Goal: Transaction & Acquisition: Purchase product/service

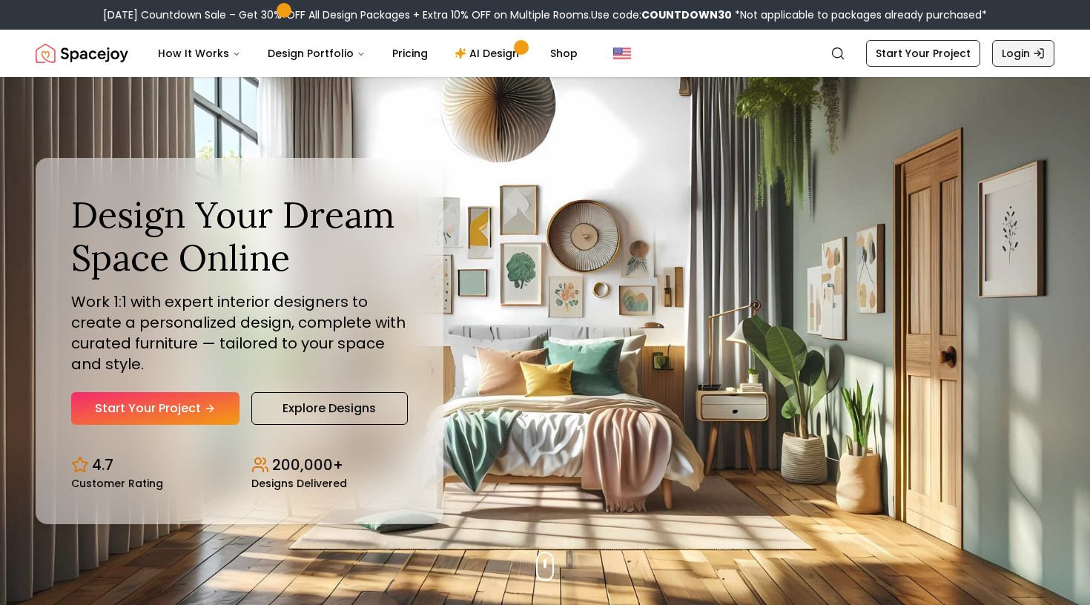
click at [1021, 46] on link "Login" at bounding box center [1023, 53] width 62 height 27
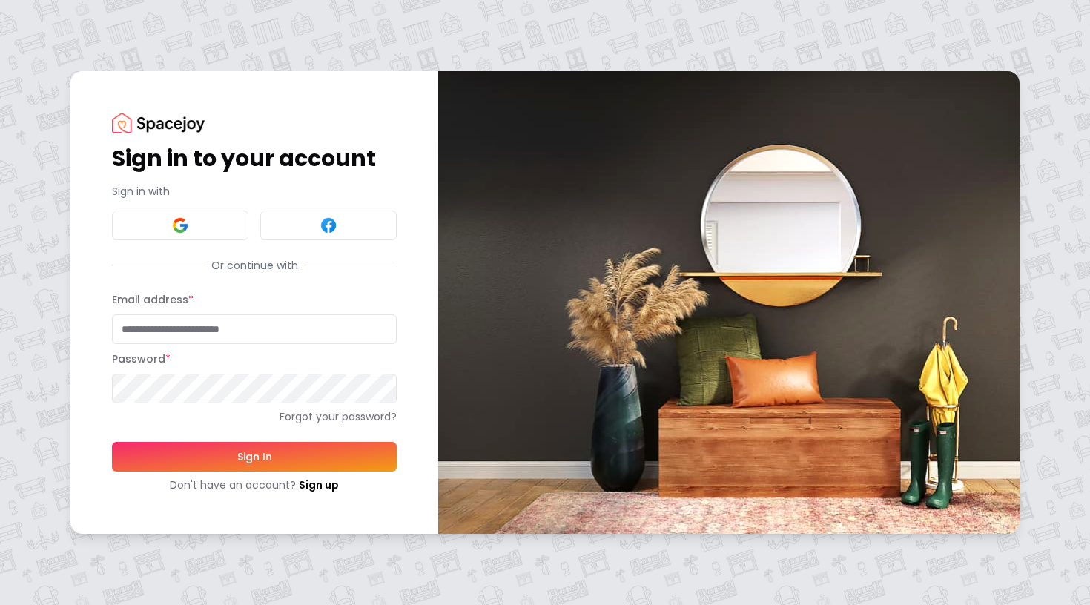
type input "**********"
click at [254, 456] on button "Sign In" at bounding box center [254, 457] width 285 height 30
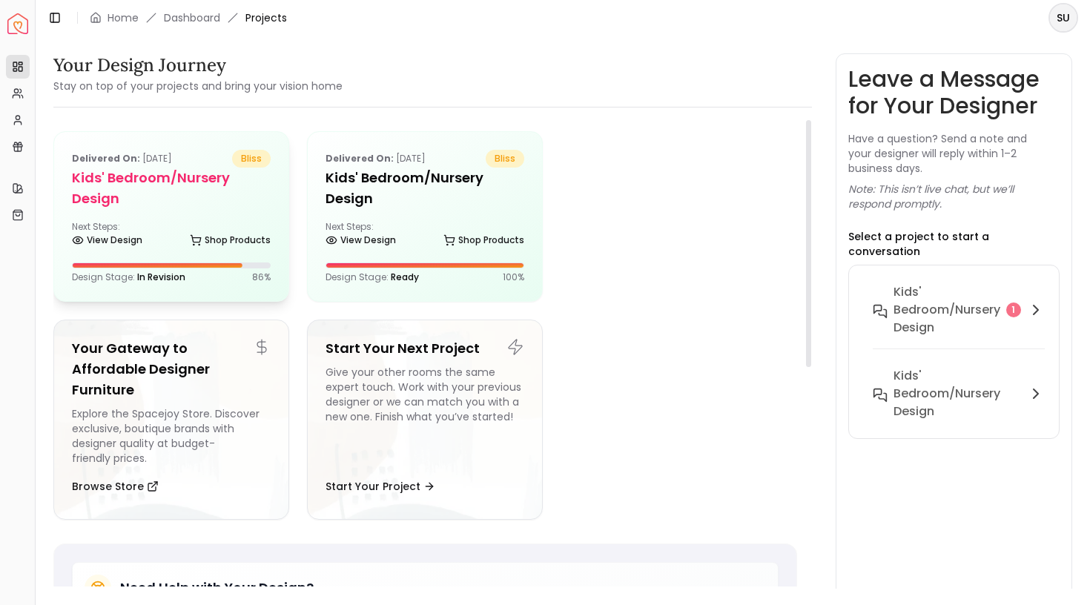
click at [186, 228] on div "Next Steps: View Design Shop Products" at bounding box center [171, 236] width 199 height 30
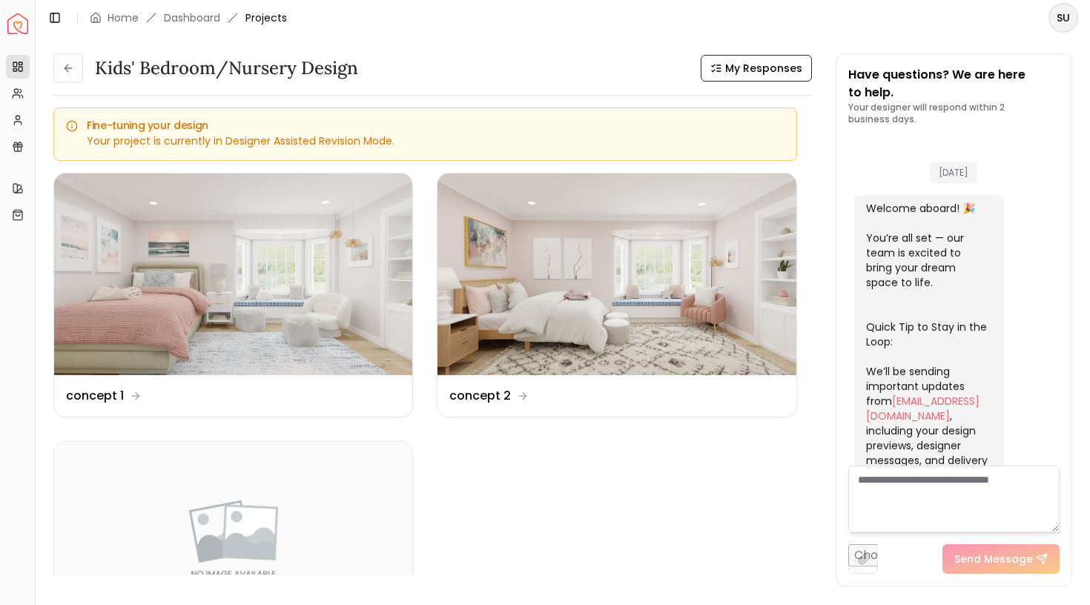
scroll to position [547, 0]
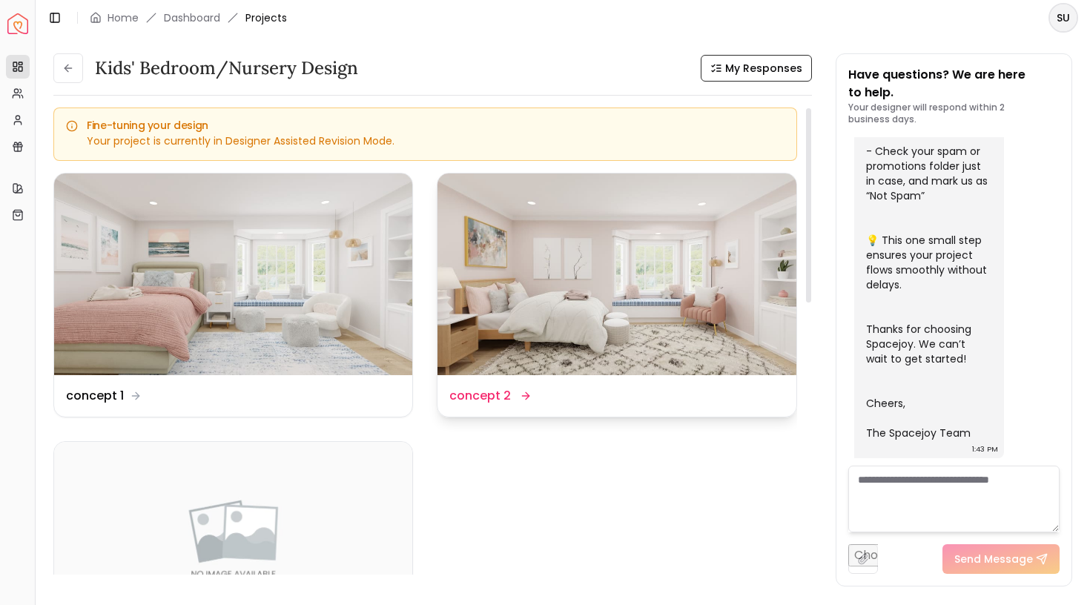
click at [497, 395] on dd "concept 2" at bounding box center [480, 396] width 62 height 18
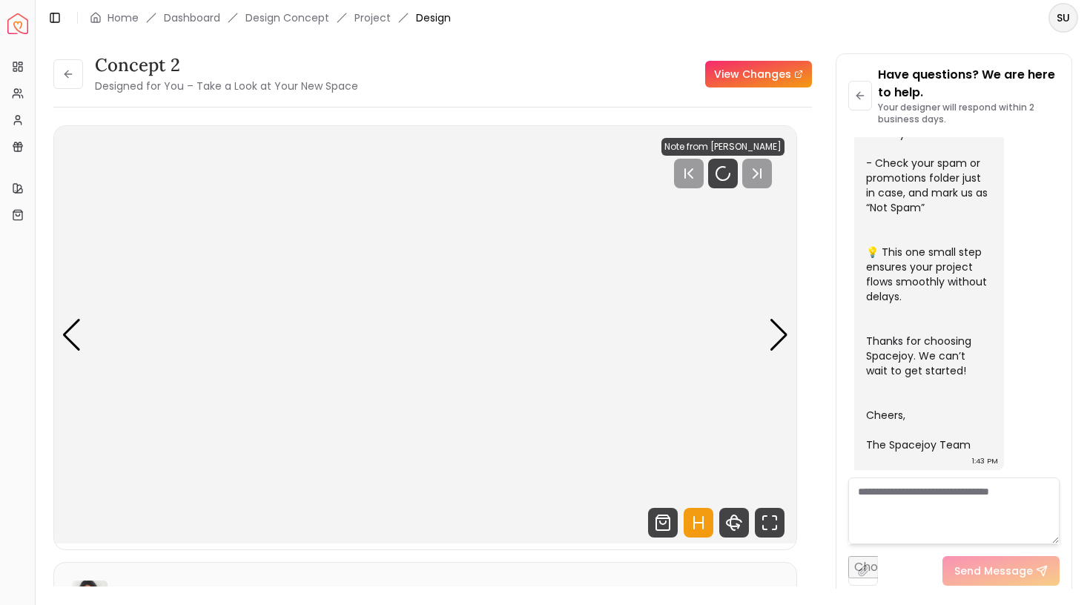
scroll to position [535, 0]
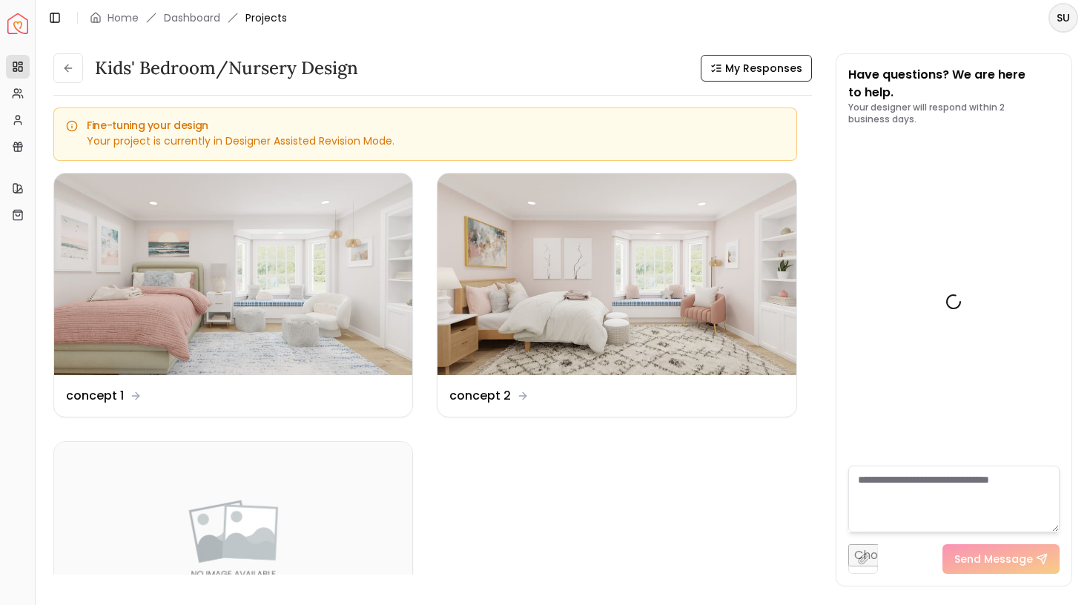
scroll to position [547, 0]
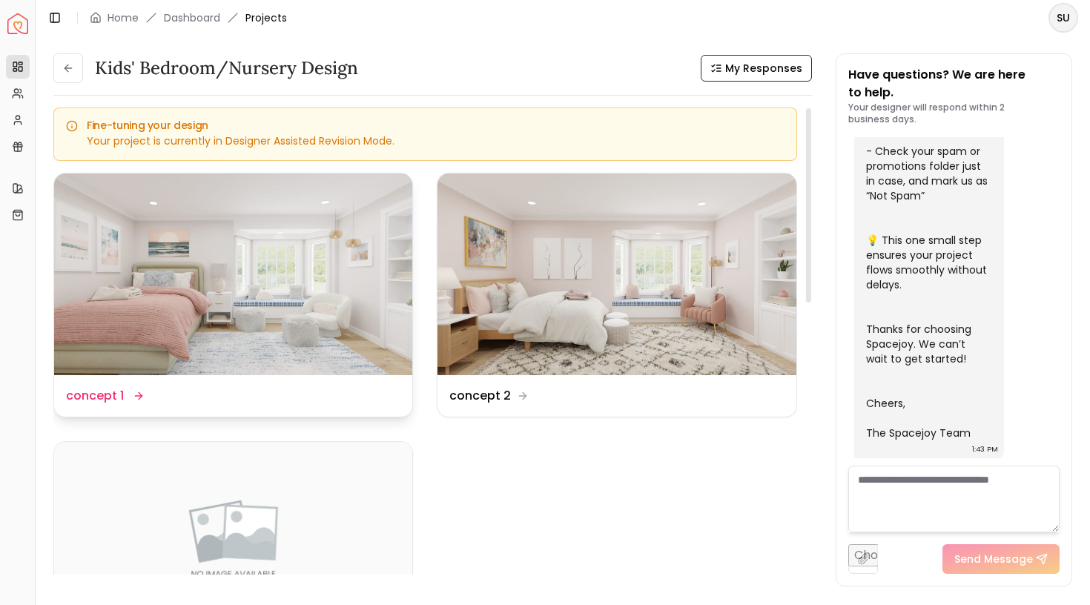
click at [128, 396] on div "Design Name concept 1" at bounding box center [104, 396] width 76 height 18
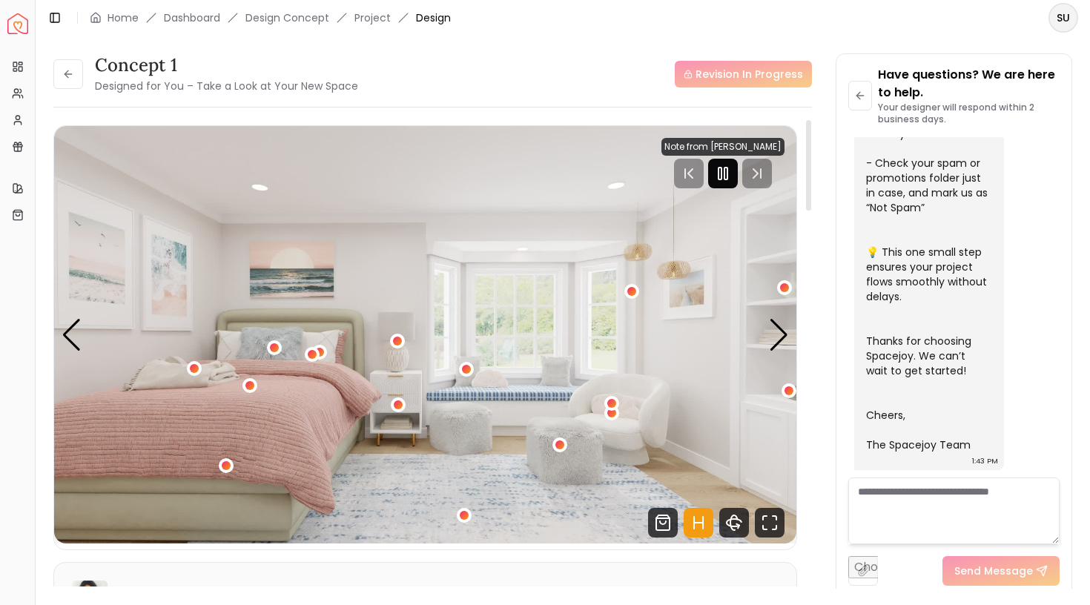
click at [736, 177] on div at bounding box center [723, 174] width 30 height 30
click at [463, 369] on div "1 / 5" at bounding box center [466, 368] width 11 height 11
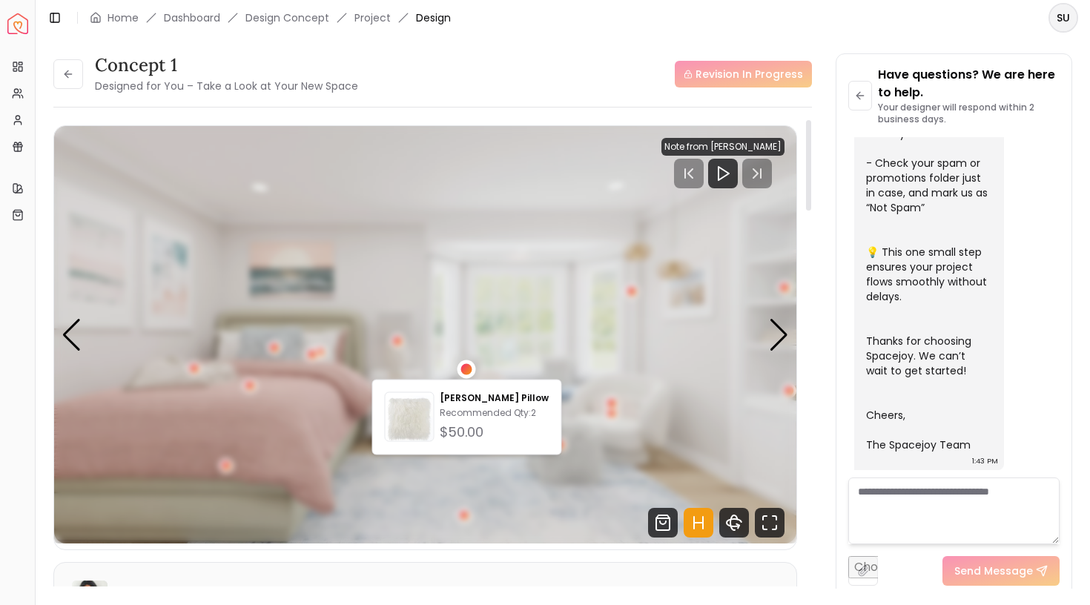
click at [463, 369] on div "1 / 5" at bounding box center [466, 368] width 11 height 11
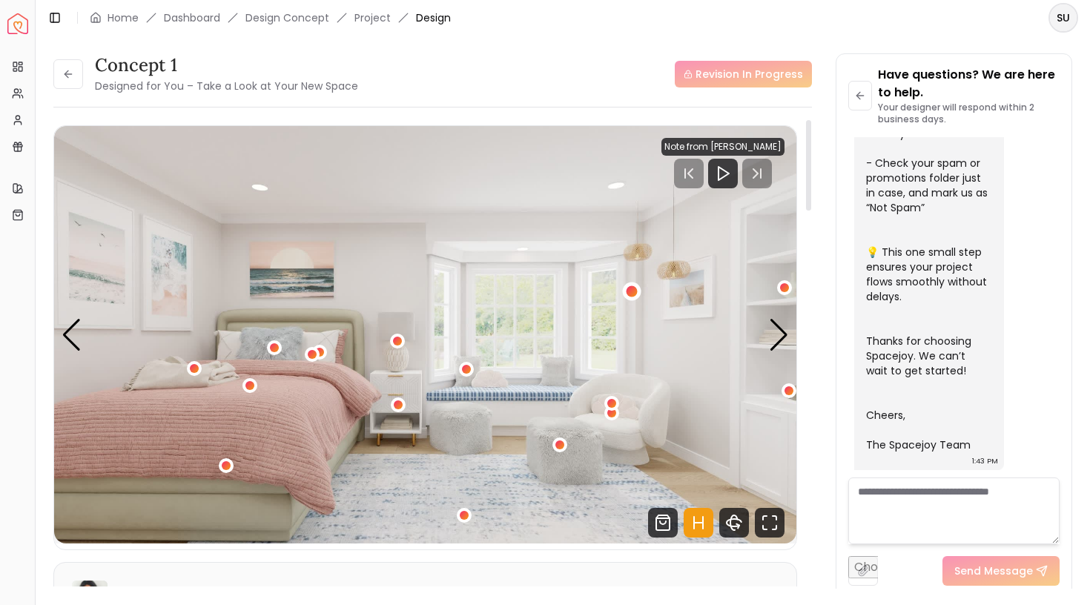
click at [633, 292] on div "1 / 5" at bounding box center [632, 291] width 11 height 11
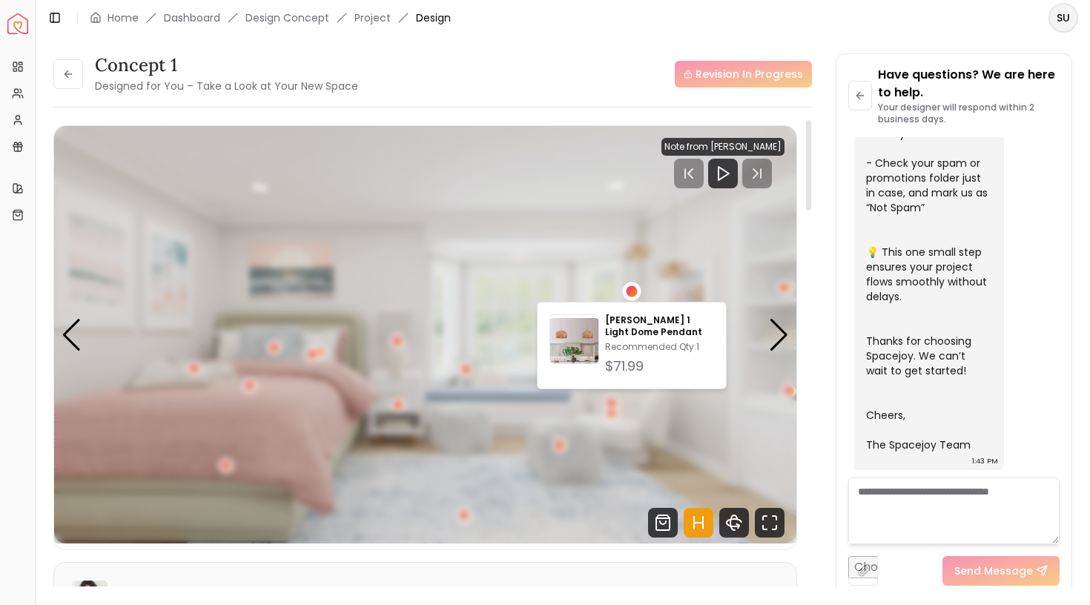
click at [633, 292] on div "1 / 5" at bounding box center [632, 291] width 11 height 11
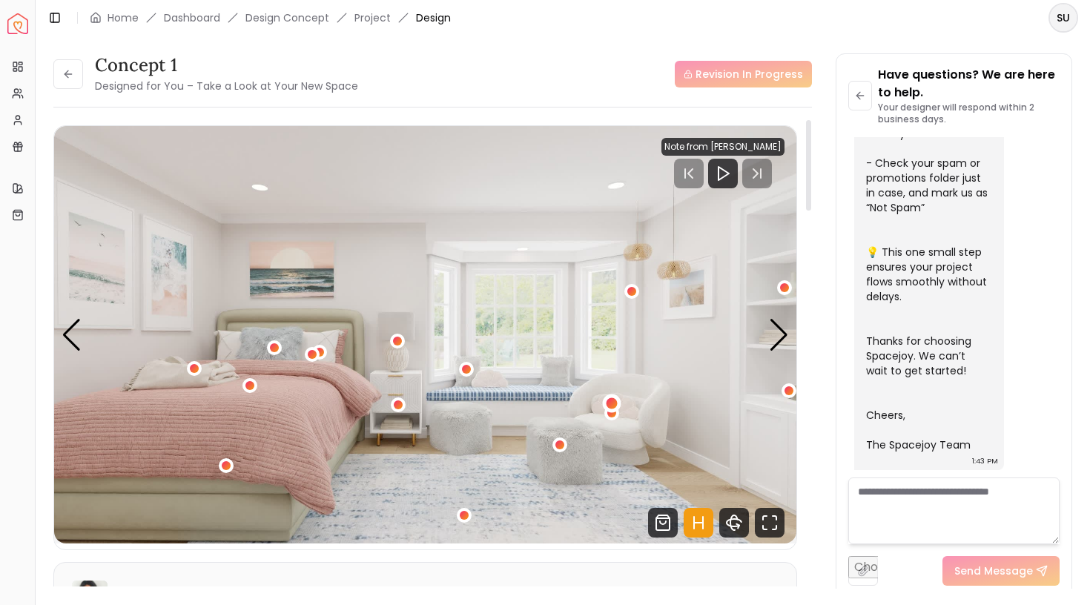
click at [611, 403] on div "1 / 5" at bounding box center [612, 403] width 11 height 11
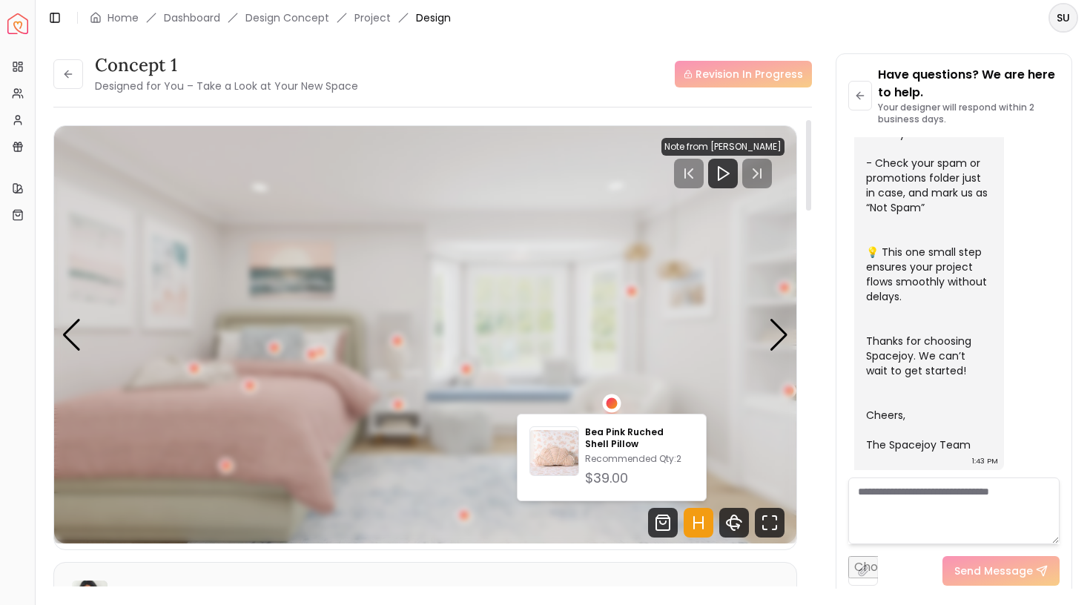
click at [611, 403] on div "1 / 5" at bounding box center [612, 403] width 11 height 11
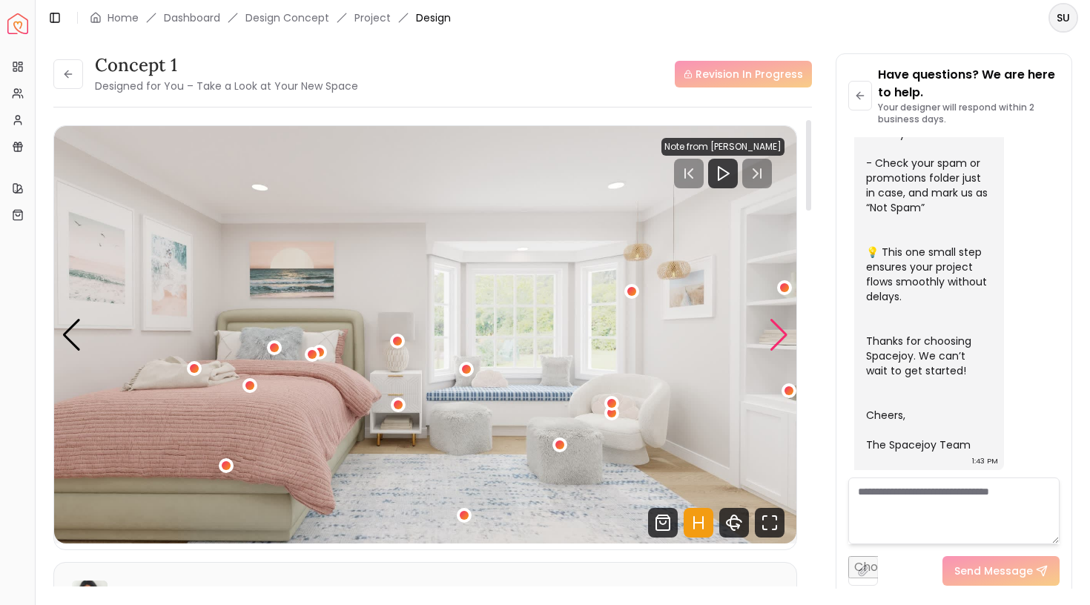
click at [788, 321] on div "Next slide" at bounding box center [779, 335] width 20 height 33
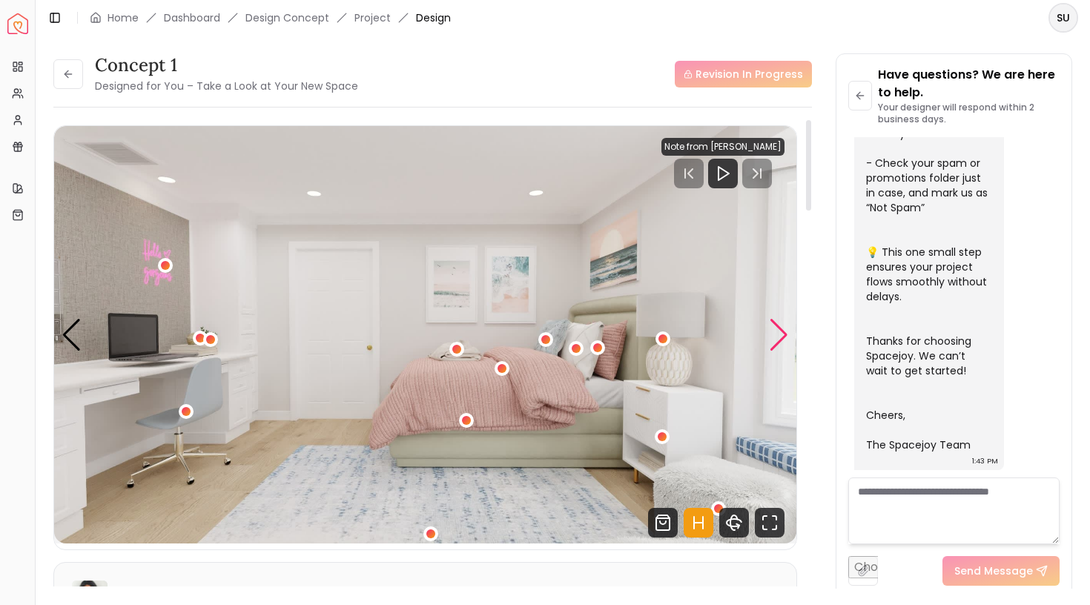
click at [780, 329] on div "Next slide" at bounding box center [779, 335] width 20 height 33
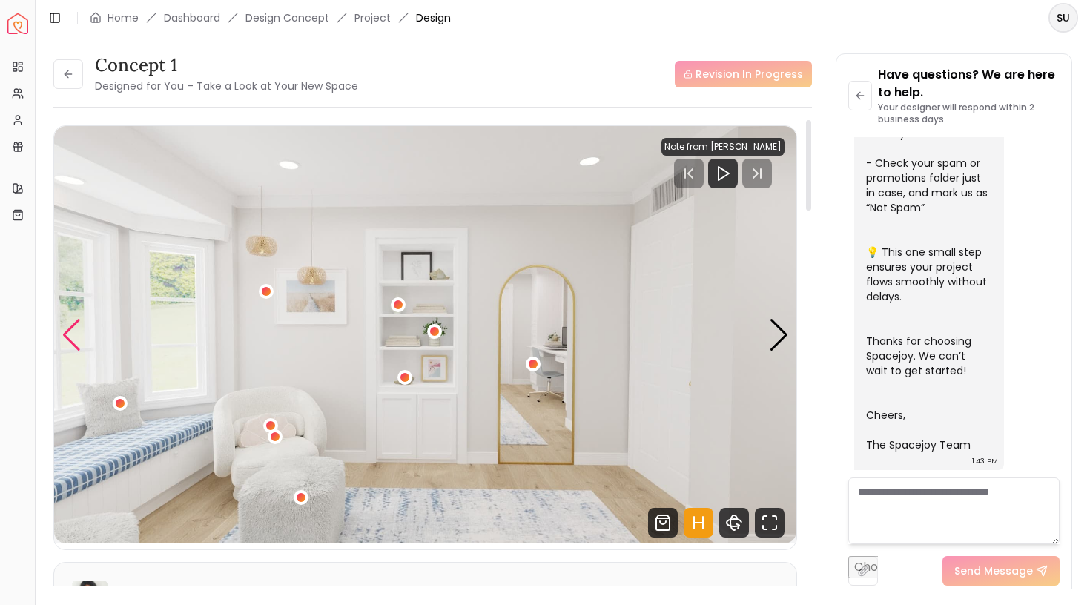
click at [75, 337] on div "Previous slide" at bounding box center [72, 335] width 20 height 33
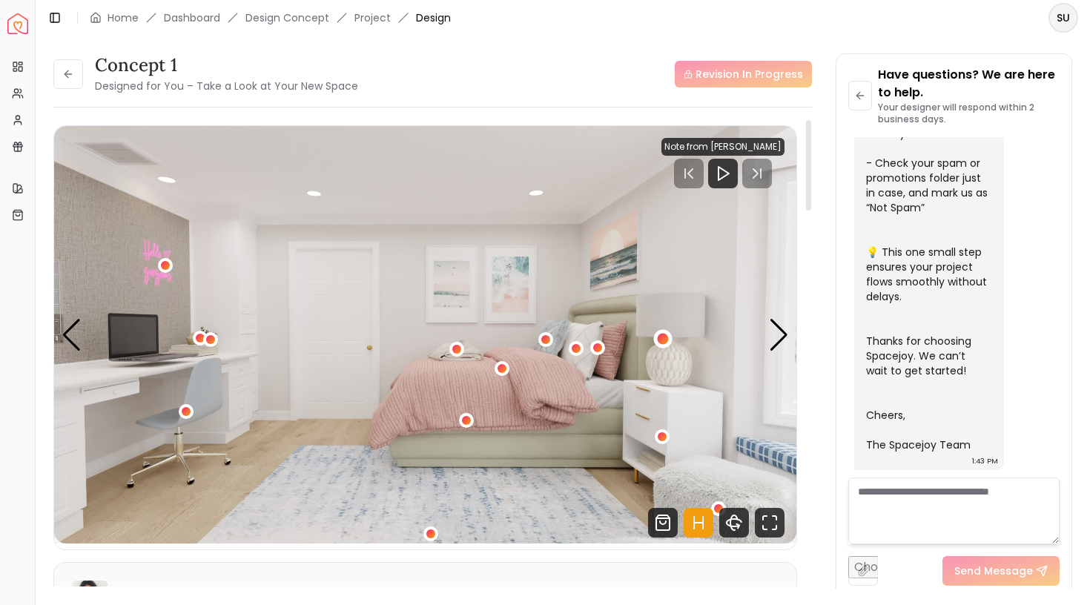
click at [663, 335] on div "2 / 5" at bounding box center [662, 338] width 11 height 11
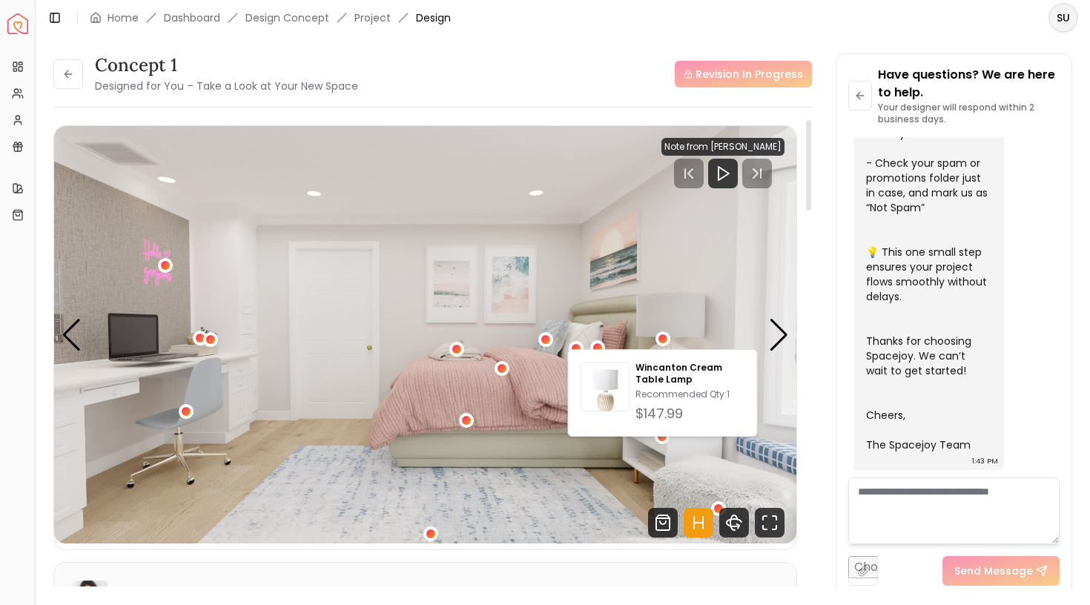
click at [633, 266] on img "2 / 5" at bounding box center [425, 335] width 742 height 418
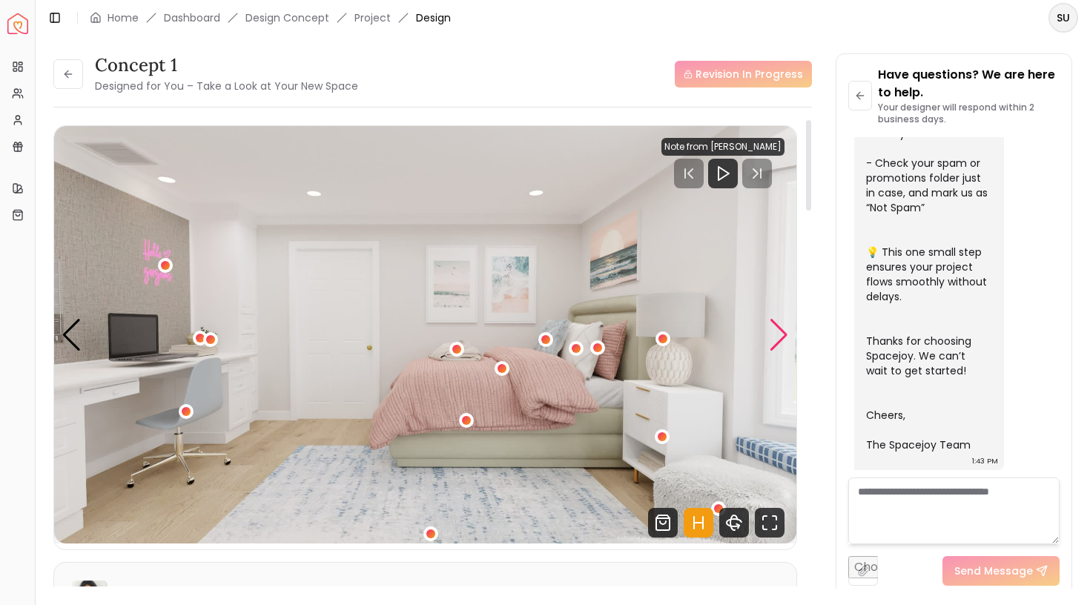
click at [773, 339] on div "Next slide" at bounding box center [779, 335] width 20 height 33
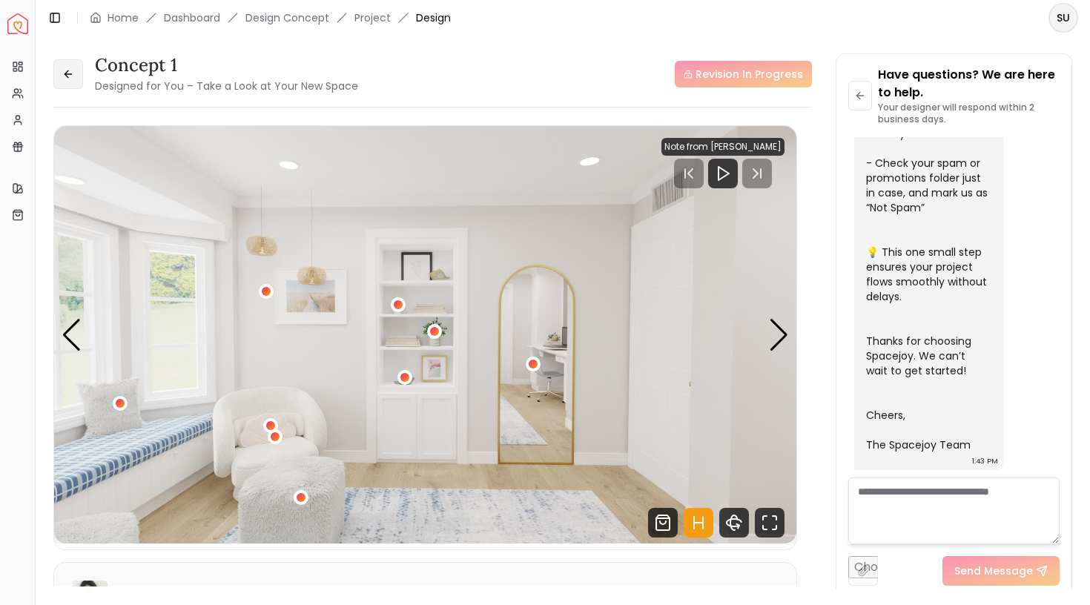
click at [66, 77] on icon at bounding box center [68, 74] width 12 height 12
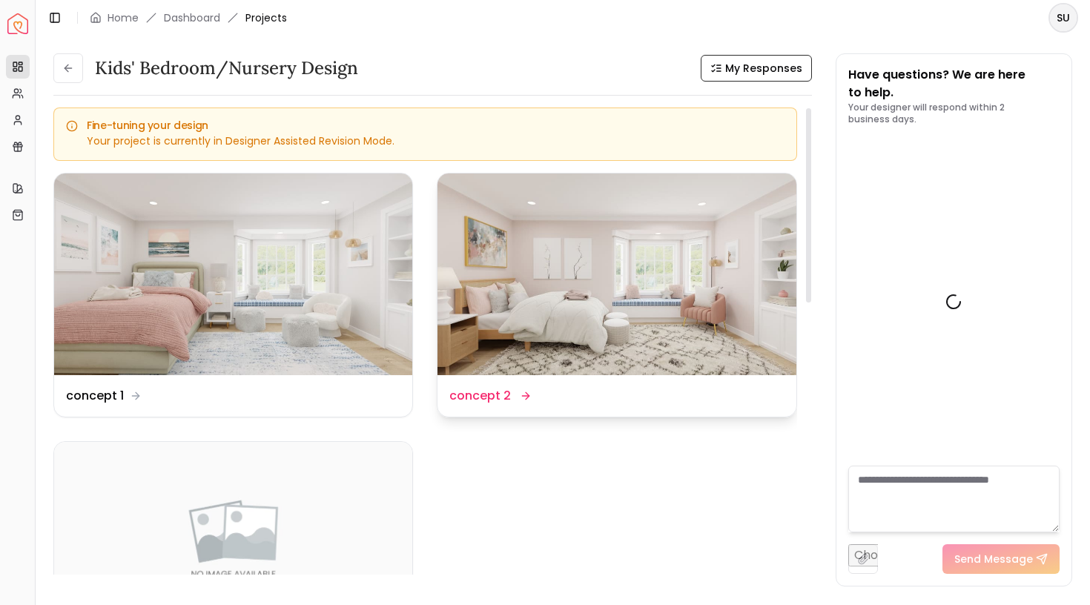
scroll to position [547, 0]
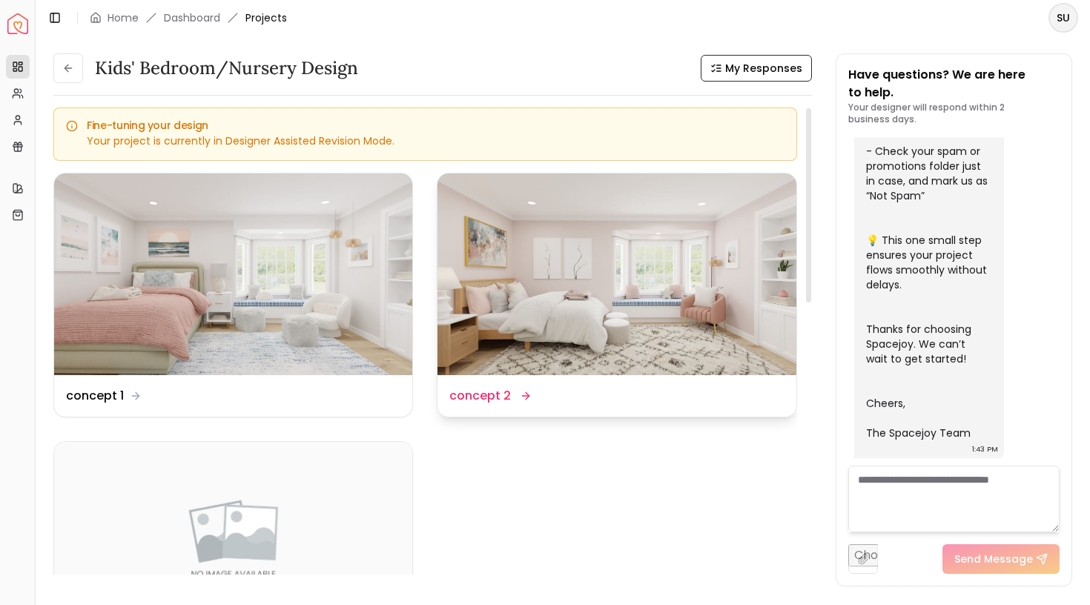
click at [678, 266] on img at bounding box center [617, 275] width 358 height 202
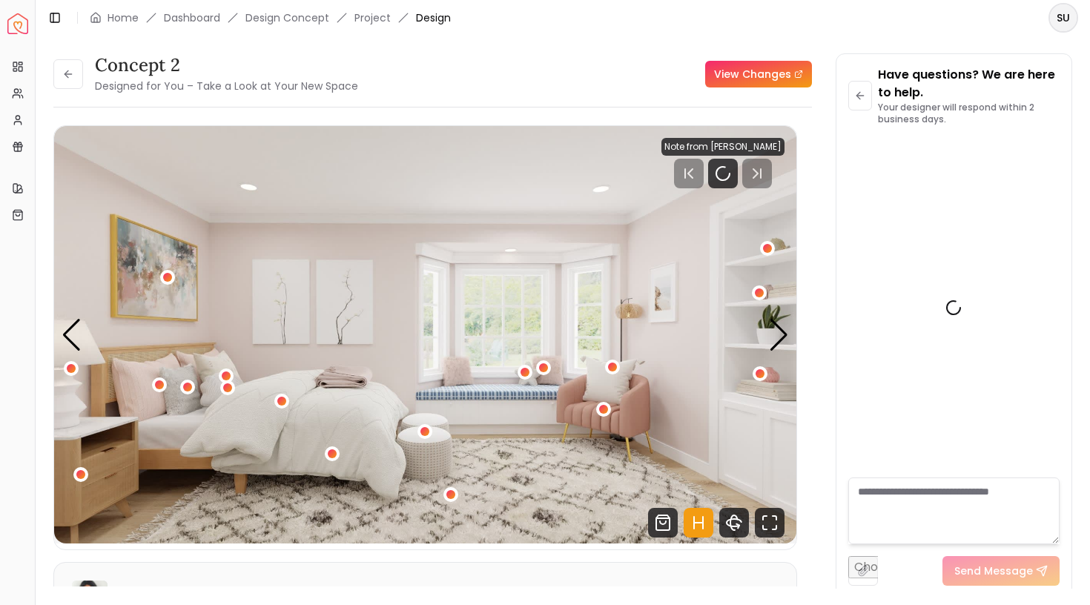
scroll to position [535, 0]
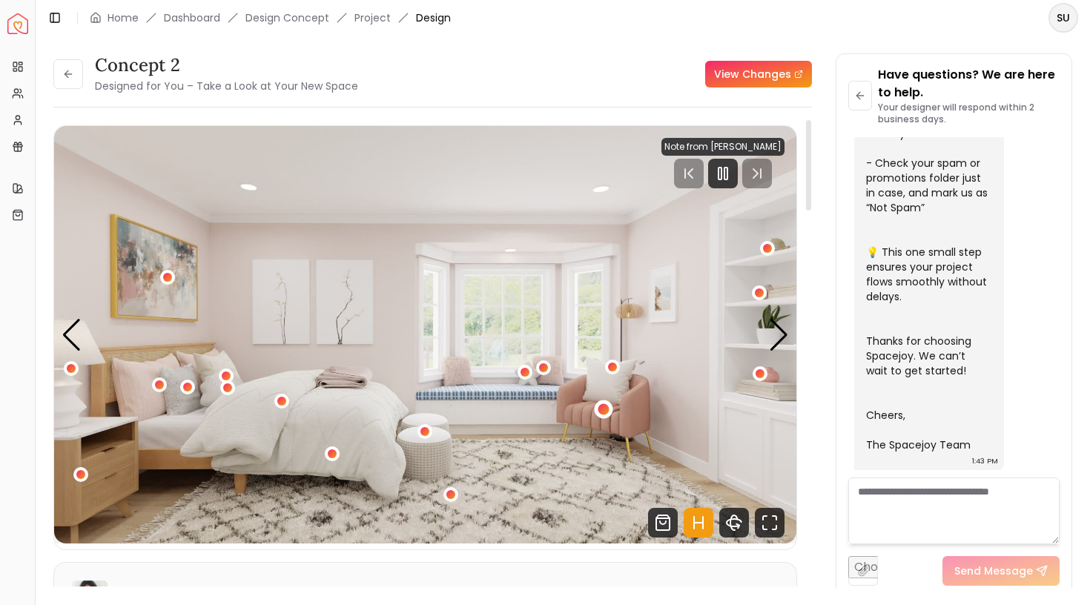
click at [605, 410] on div "1 / 5" at bounding box center [603, 409] width 11 height 11
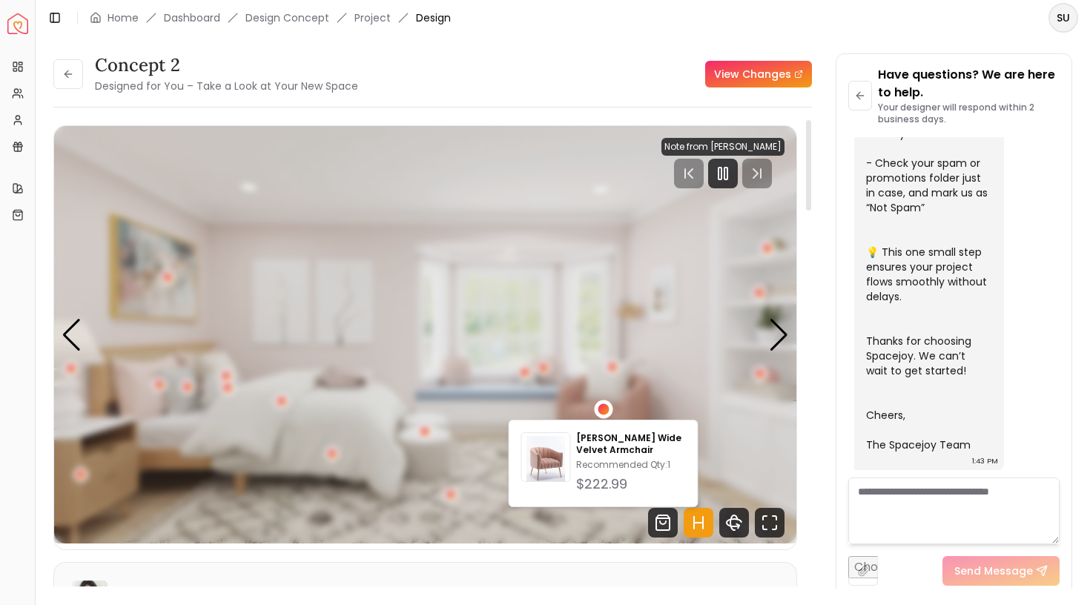
click at [605, 410] on div "1 / 5" at bounding box center [603, 409] width 11 height 11
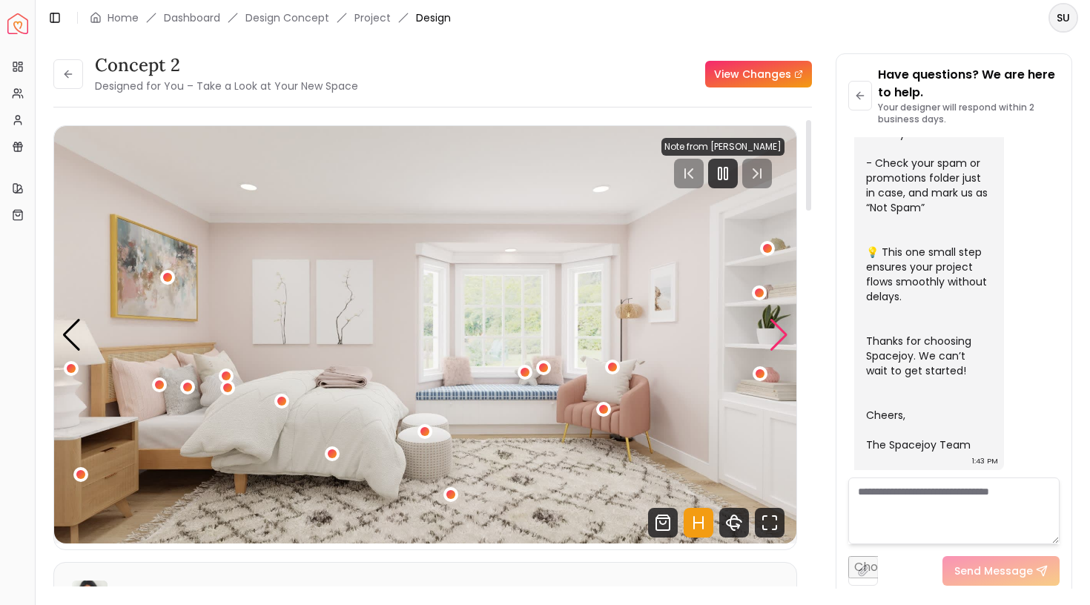
click at [779, 336] on div "Next slide" at bounding box center [779, 335] width 20 height 33
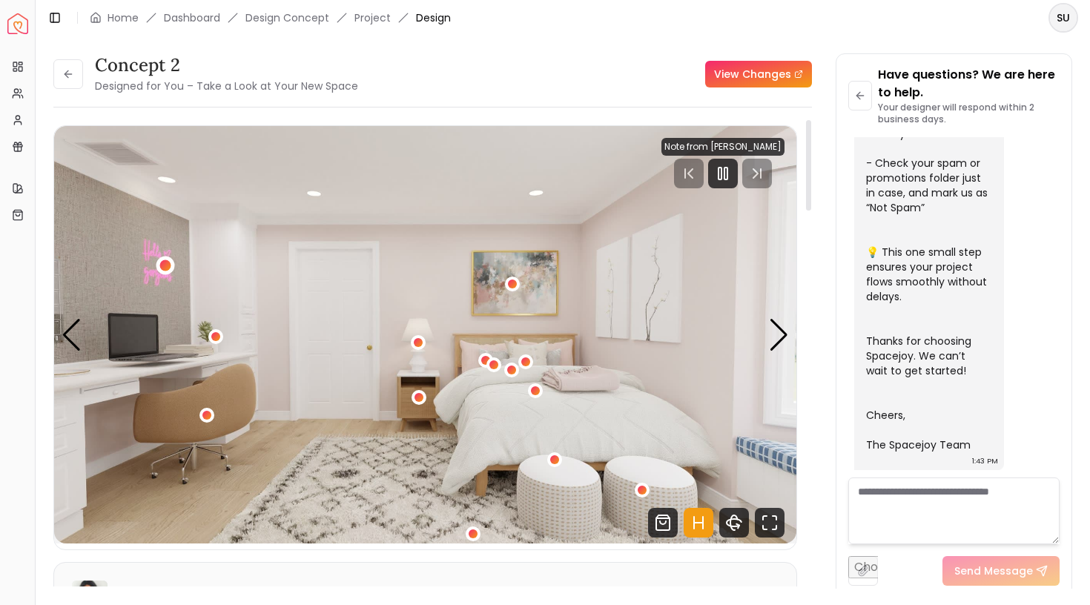
click at [168, 264] on div "2 / 5" at bounding box center [164, 265] width 11 height 11
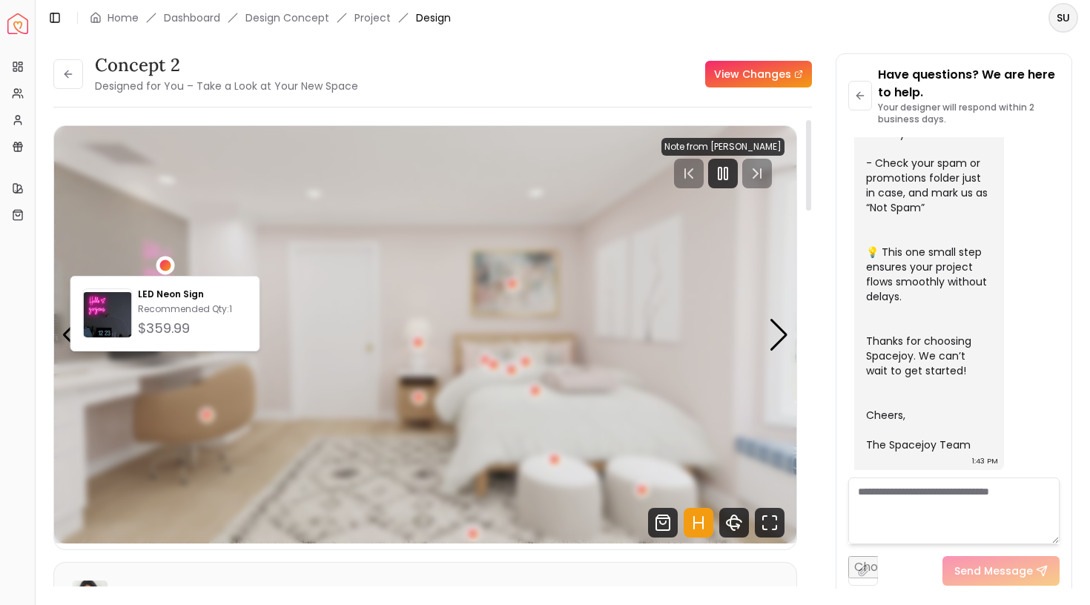
click at [168, 264] on div "2 / 5" at bounding box center [164, 265] width 11 height 11
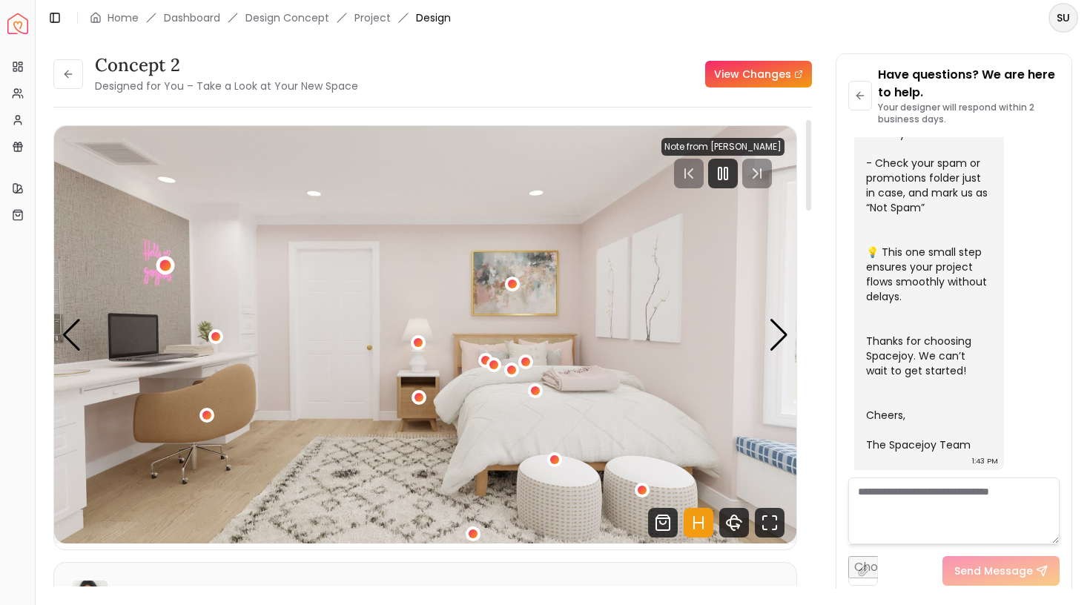
click at [168, 264] on div "2 / 5" at bounding box center [164, 265] width 11 height 11
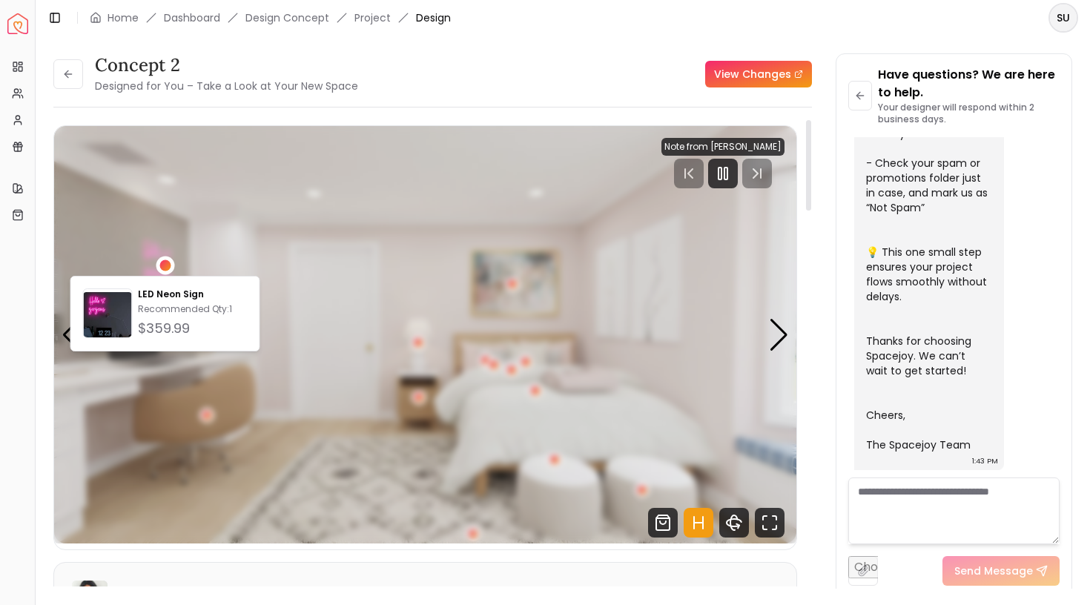
click at [168, 264] on div "2 / 5" at bounding box center [164, 265] width 11 height 11
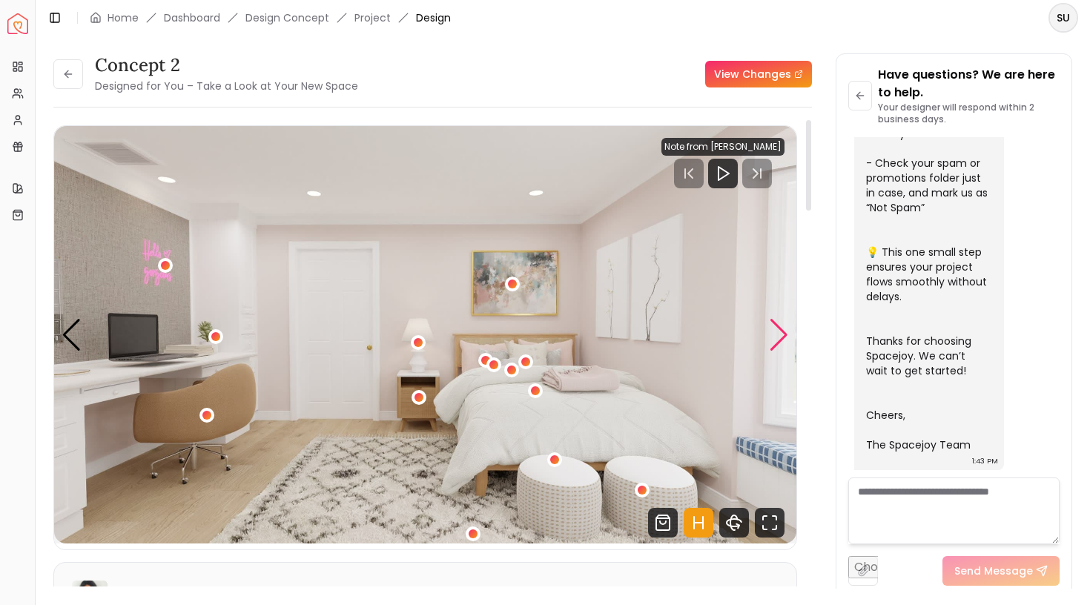
click at [777, 342] on div "Next slide" at bounding box center [779, 335] width 20 height 33
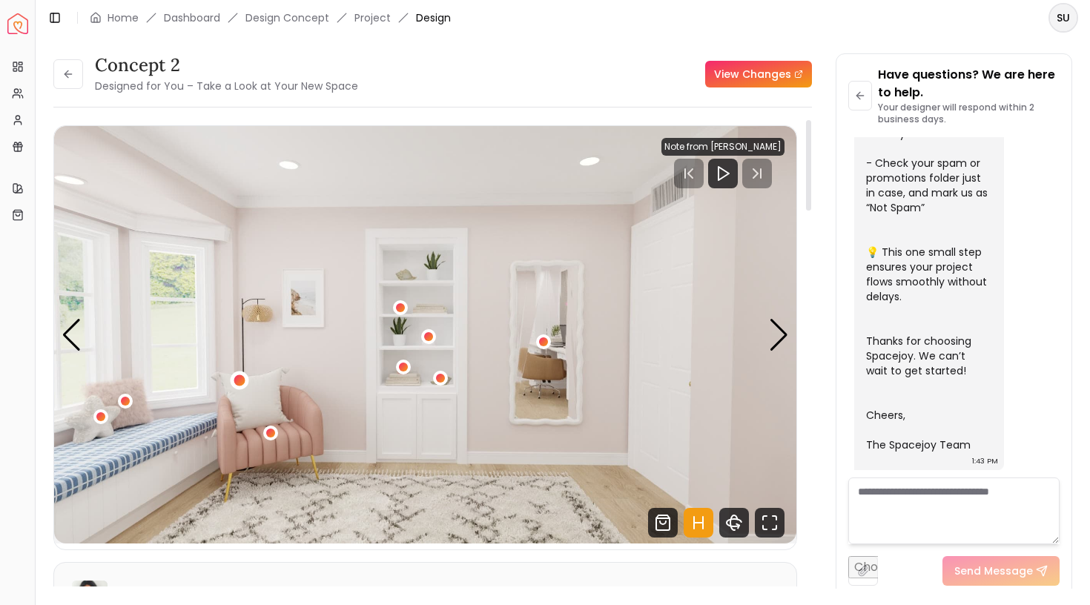
click at [236, 383] on div "3 / 5" at bounding box center [239, 380] width 11 height 11
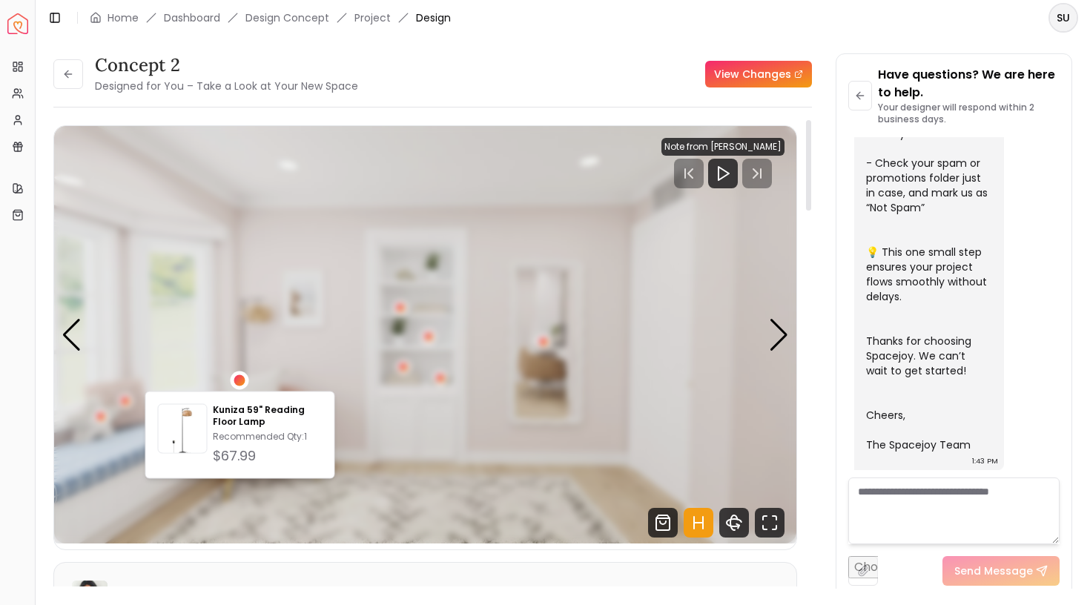
click at [236, 383] on div "3 / 5" at bounding box center [239, 380] width 11 height 11
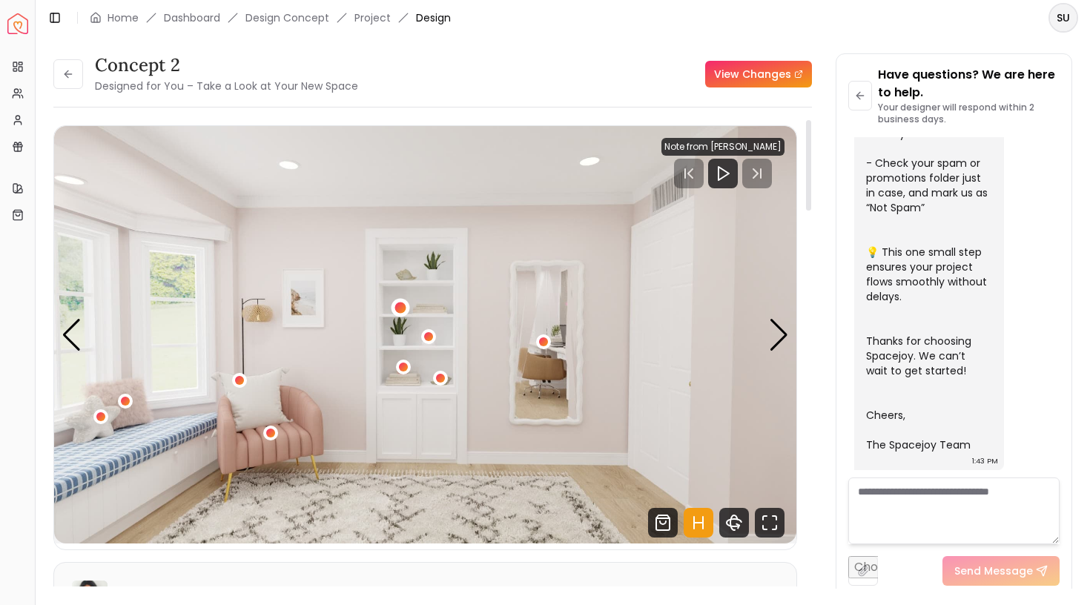
click at [402, 304] on div "3 / 5" at bounding box center [400, 308] width 11 height 11
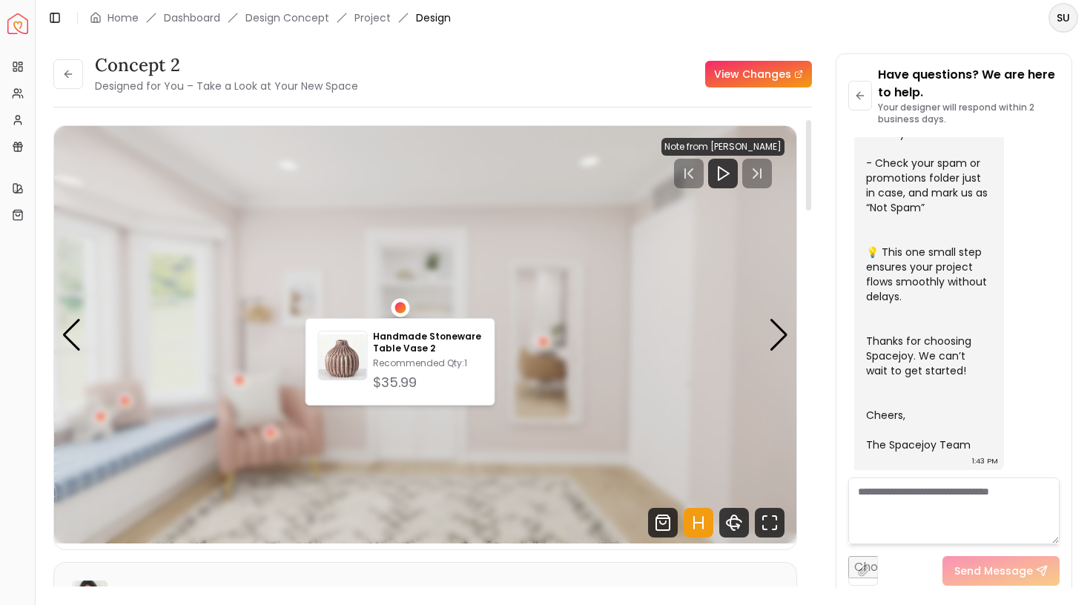
click at [402, 304] on div "3 / 5" at bounding box center [400, 308] width 11 height 11
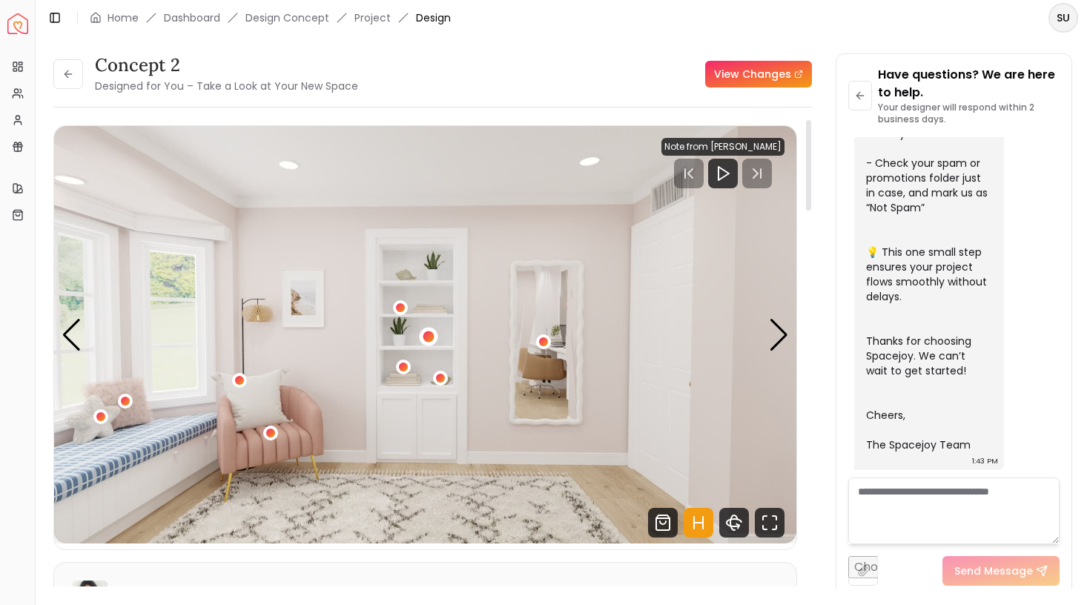
click at [429, 340] on div "3 / 5" at bounding box center [428, 336] width 11 height 11
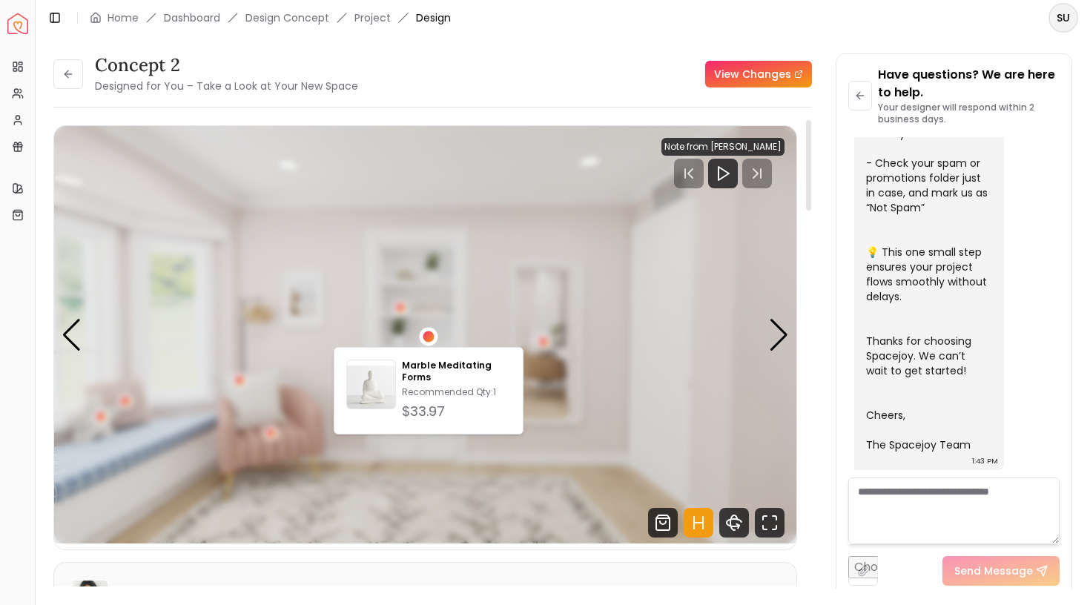
click at [429, 340] on div "3 / 5" at bounding box center [428, 336] width 11 height 11
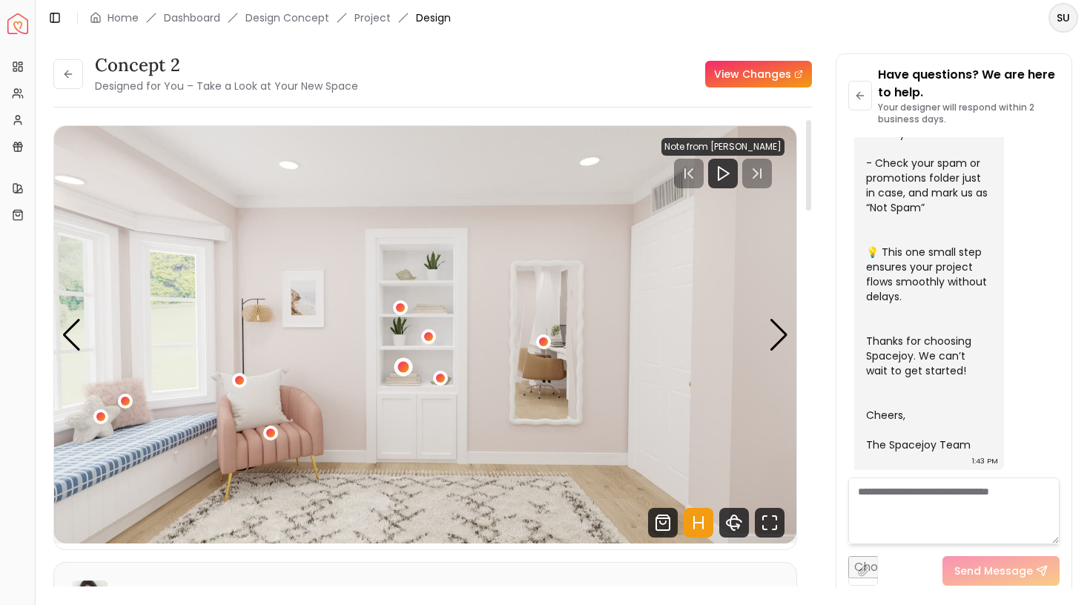
click at [404, 372] on div "3 / 5" at bounding box center [403, 367] width 11 height 11
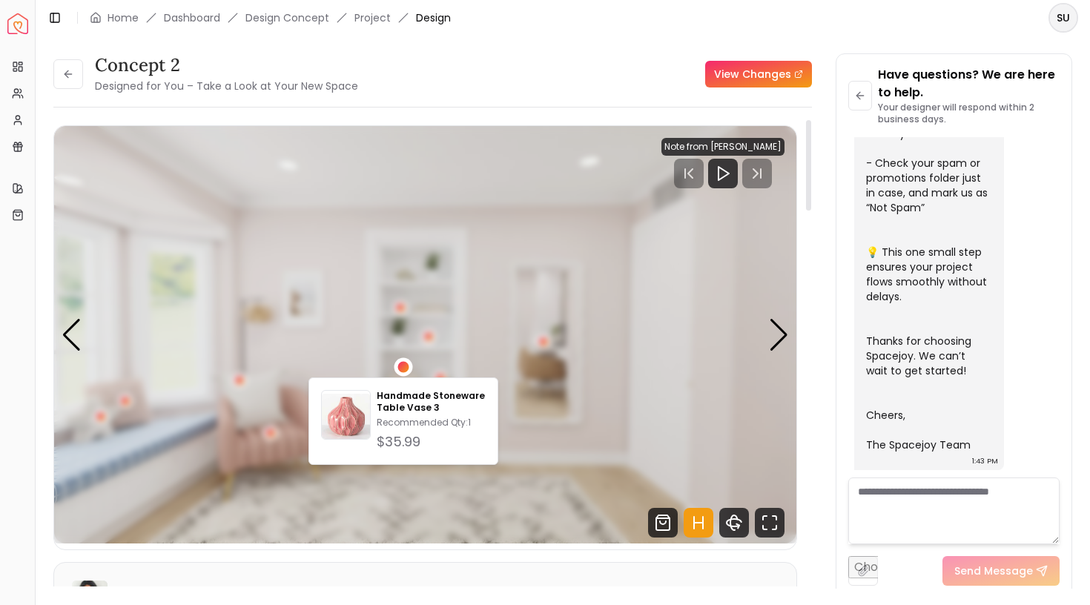
click at [404, 372] on div "3 / 5" at bounding box center [403, 367] width 11 height 11
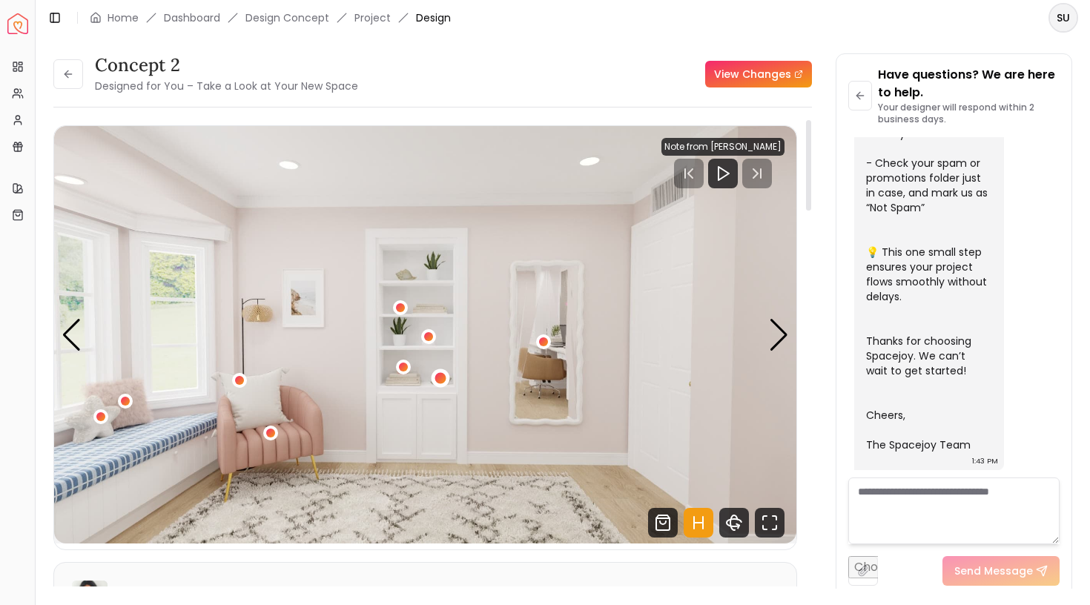
click at [441, 379] on div "3 / 5" at bounding box center [440, 377] width 11 height 11
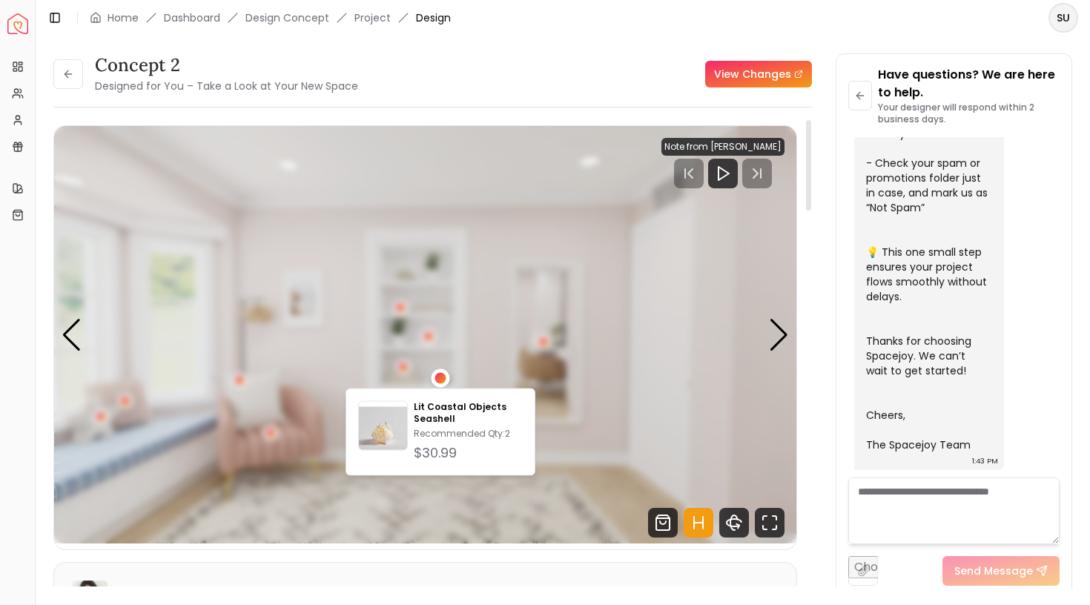
click at [441, 379] on div "3 / 5" at bounding box center [440, 377] width 11 height 11
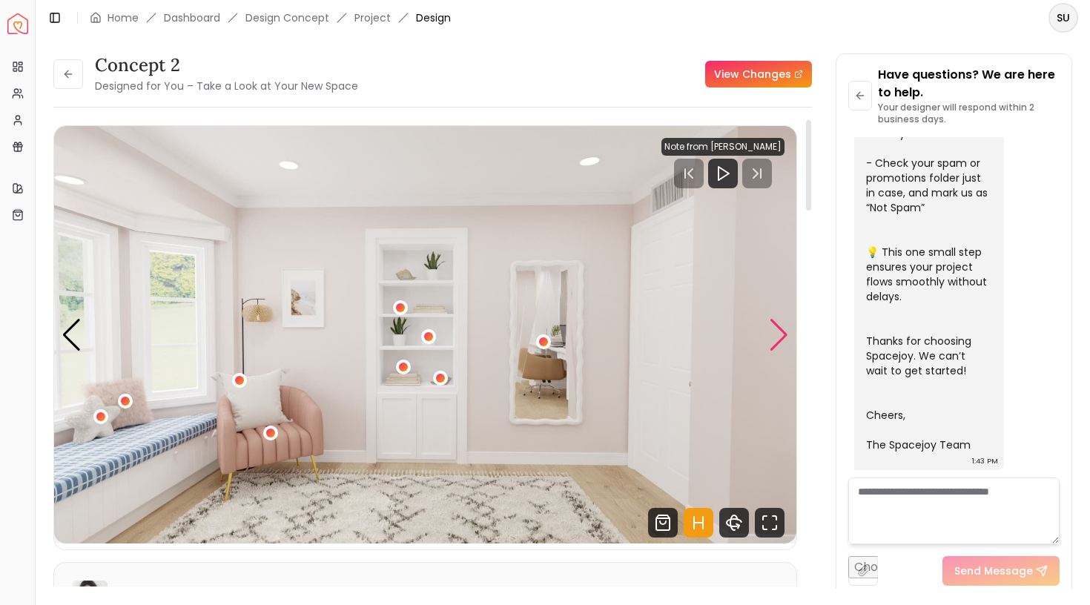
click at [774, 330] on div "Next slide" at bounding box center [779, 335] width 20 height 33
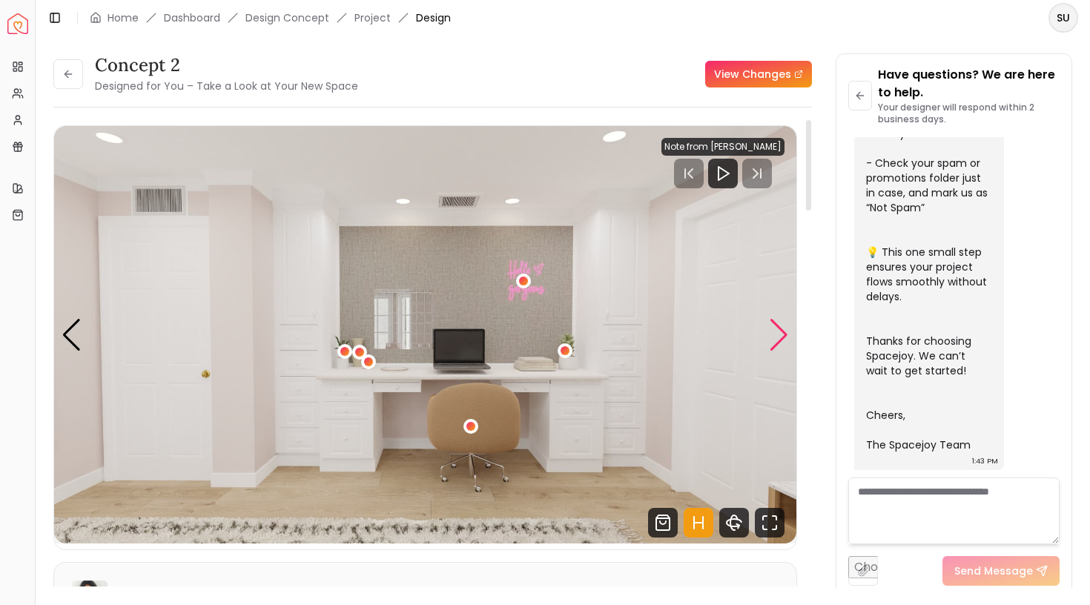
click at [774, 330] on div "Next slide" at bounding box center [779, 335] width 20 height 33
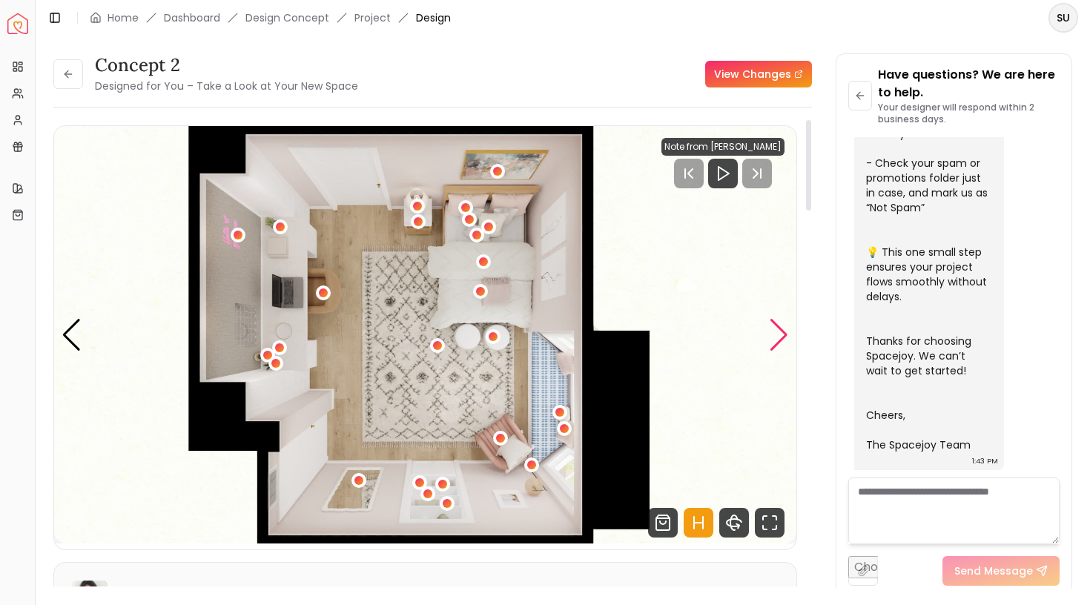
click at [774, 330] on div "Next slide" at bounding box center [779, 335] width 20 height 33
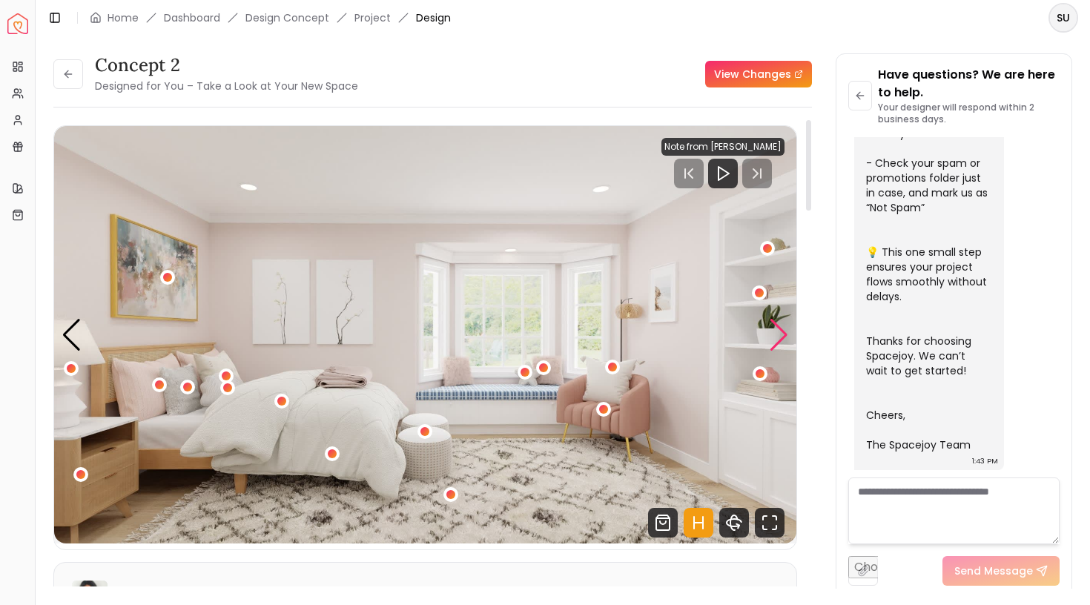
click at [783, 332] on div "Next slide" at bounding box center [779, 335] width 20 height 33
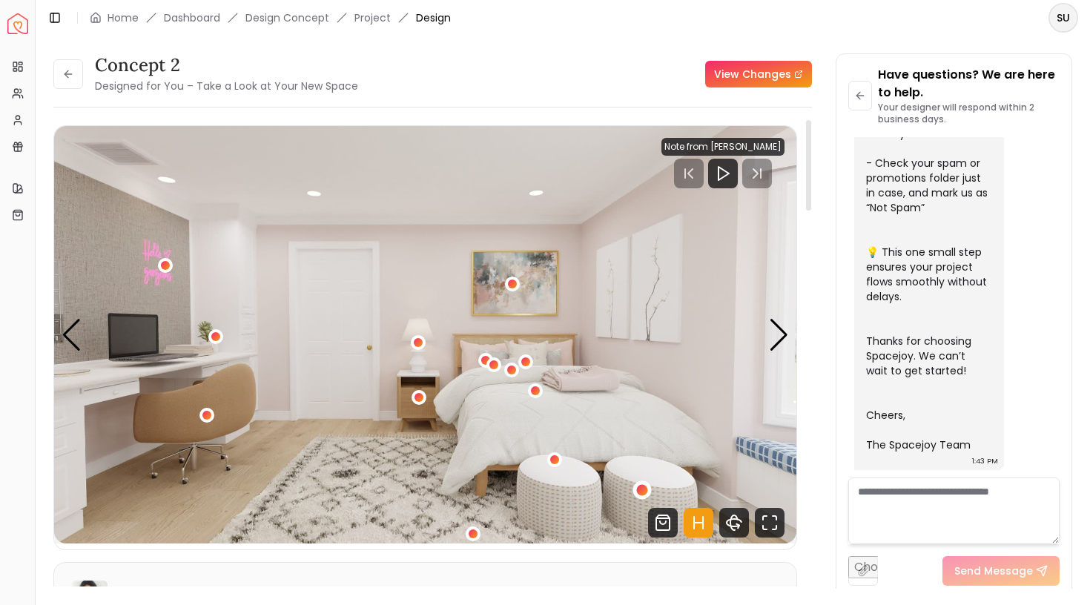
click at [641, 493] on div "2 / 5" at bounding box center [641, 489] width 11 height 11
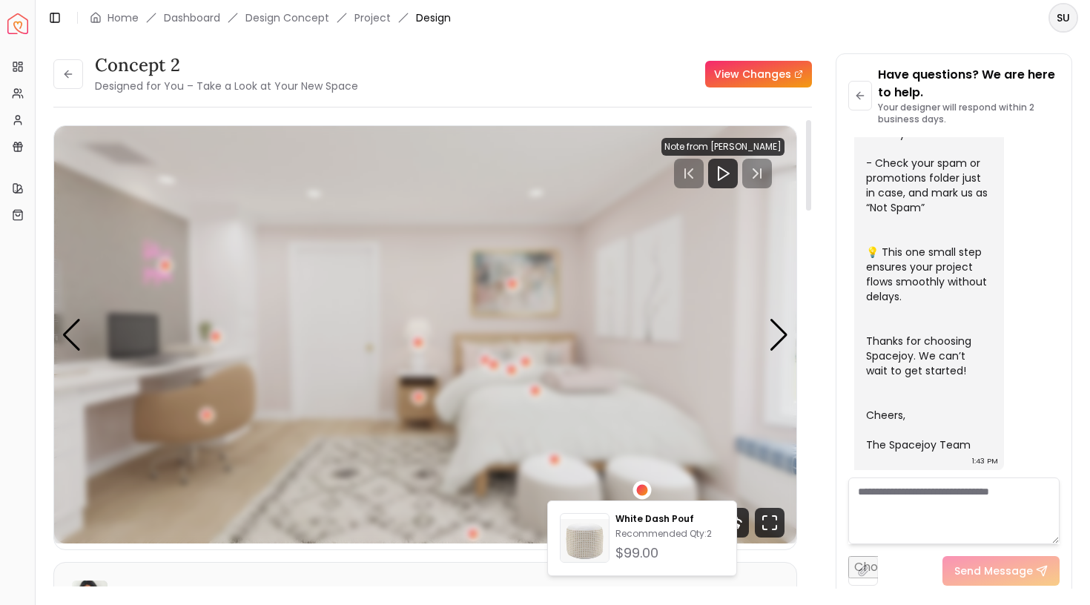
click at [641, 493] on div "2 / 5" at bounding box center [641, 489] width 11 height 11
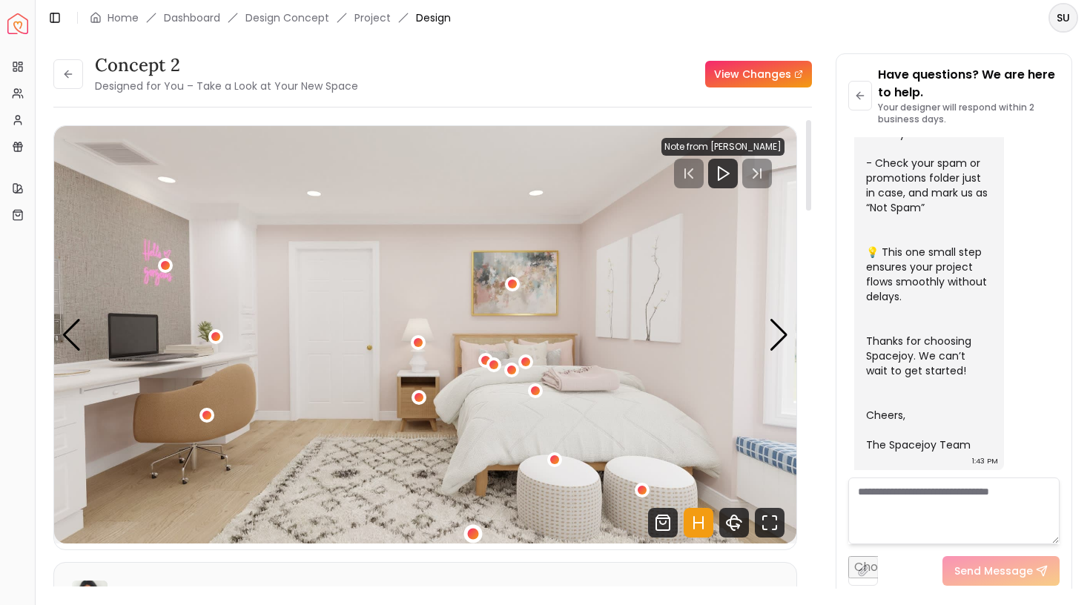
click at [473, 530] on div "2 / 5" at bounding box center [473, 533] width 11 height 11
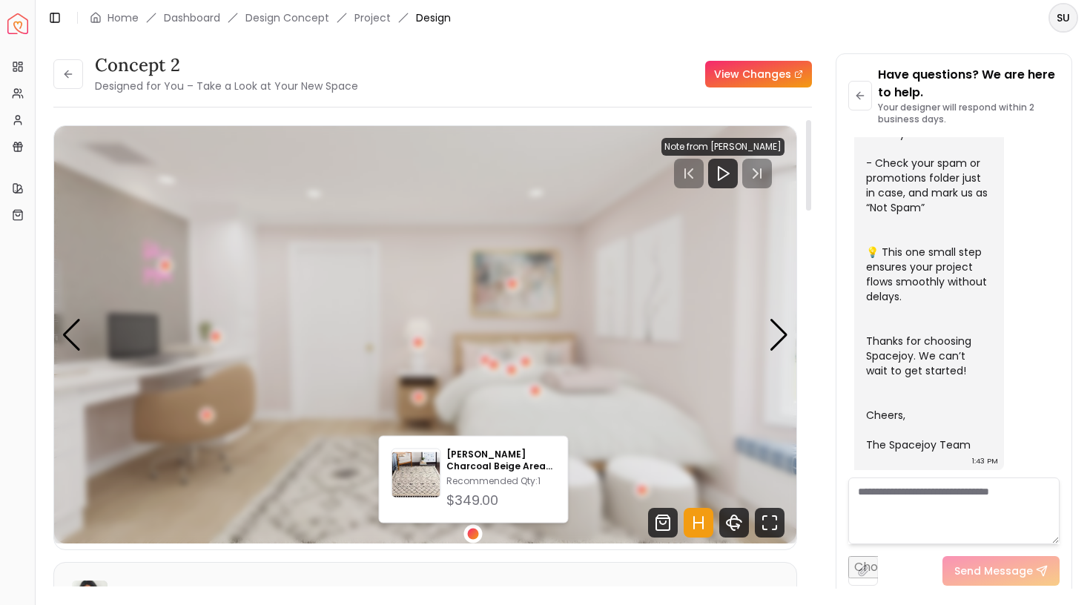
click at [473, 530] on div "2 / 5" at bounding box center [473, 533] width 11 height 11
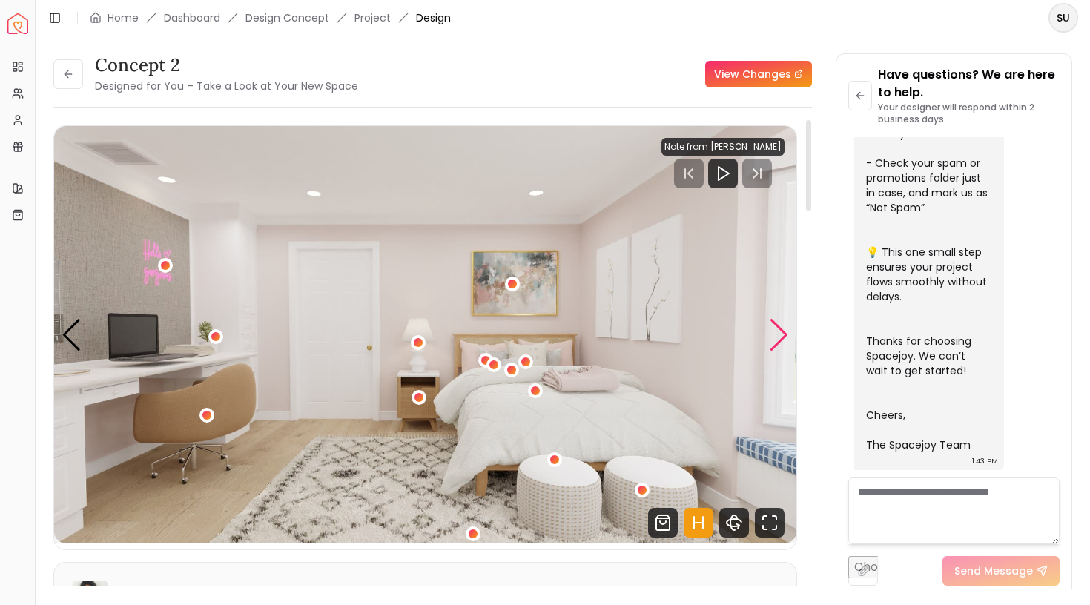
click at [774, 332] on div "Next slide" at bounding box center [779, 335] width 20 height 33
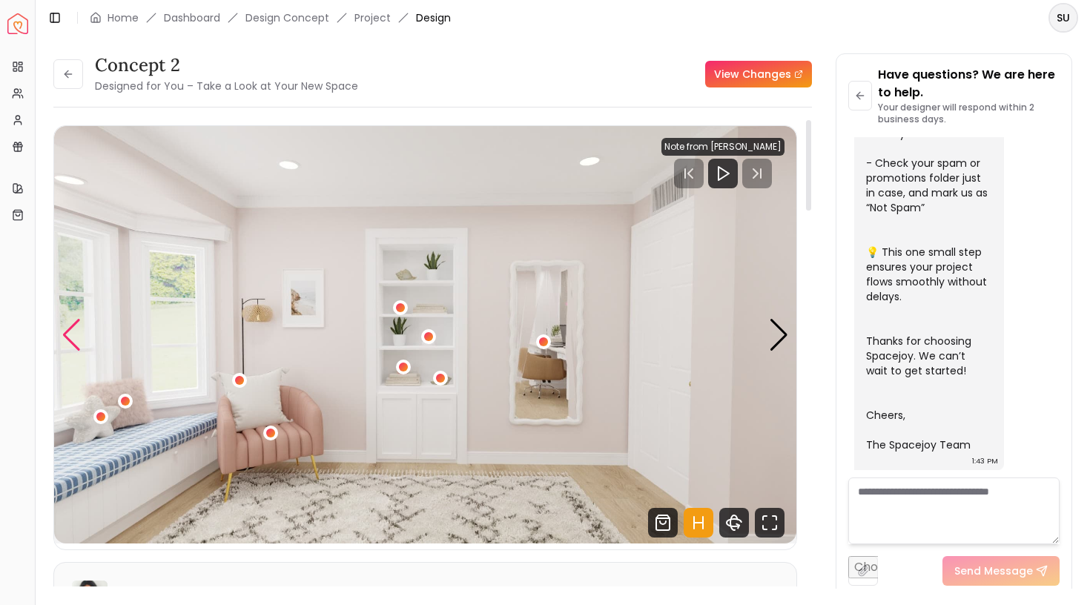
click at [71, 333] on div "Previous slide" at bounding box center [72, 335] width 20 height 33
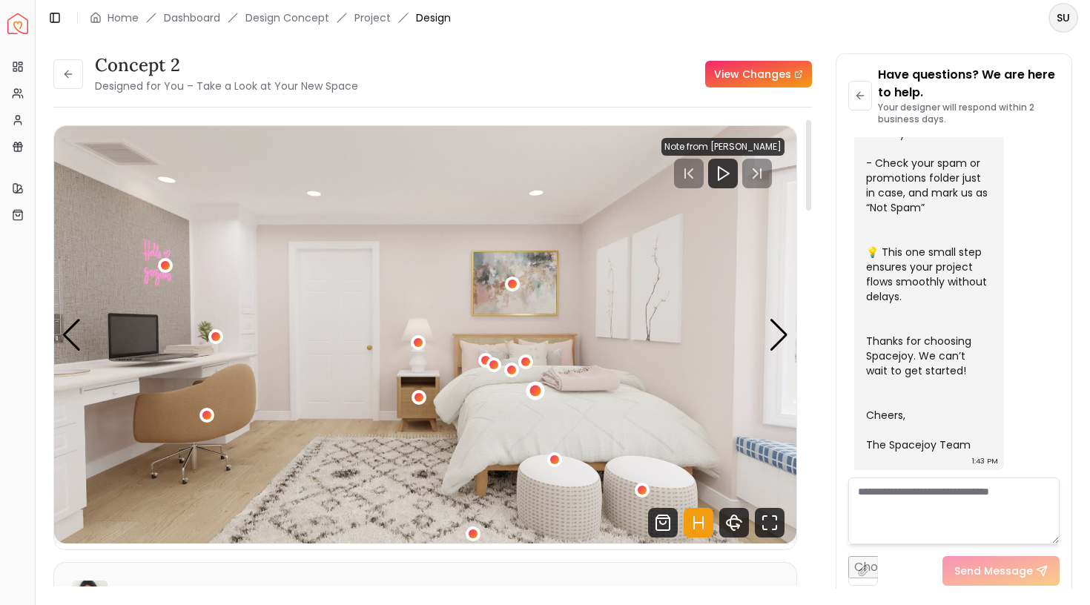
click at [538, 390] on div "2 / 5" at bounding box center [535, 391] width 11 height 11
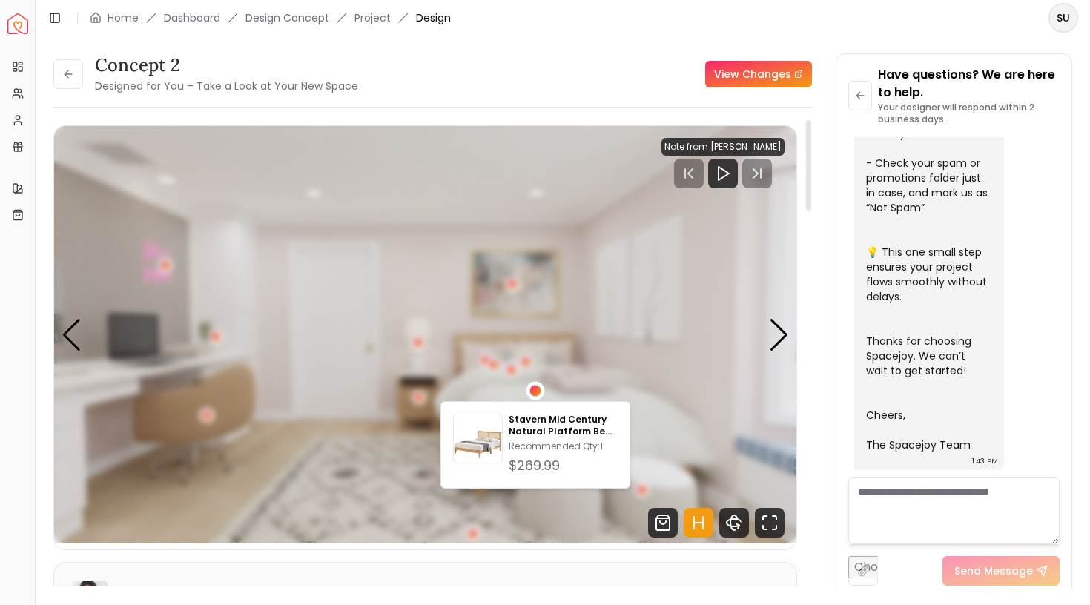
click at [538, 390] on div "2 / 5" at bounding box center [535, 391] width 11 height 11
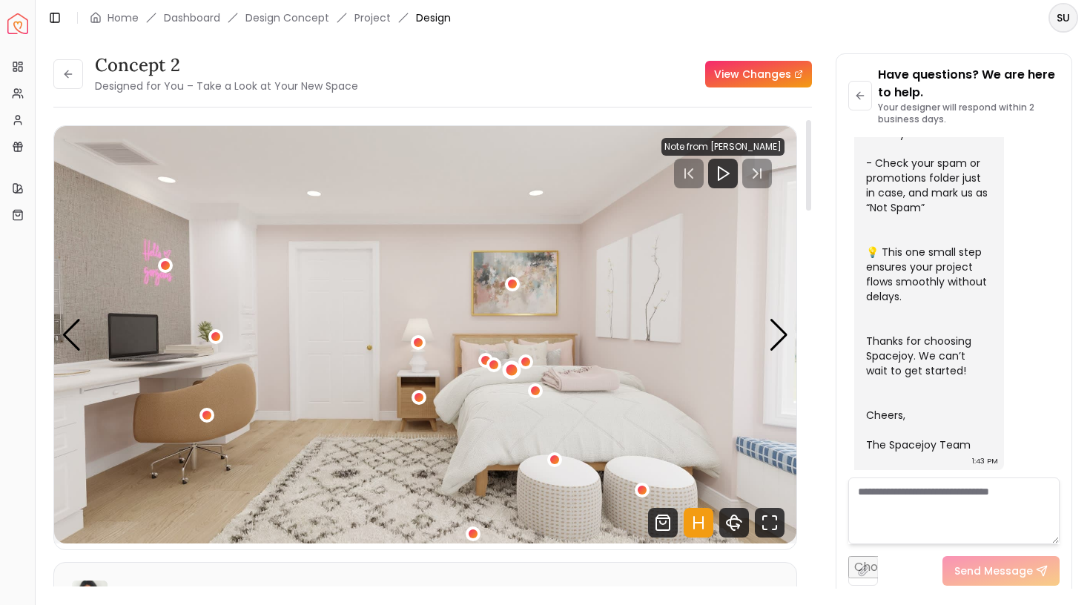
click at [515, 369] on div "2 / 5" at bounding box center [511, 369] width 11 height 11
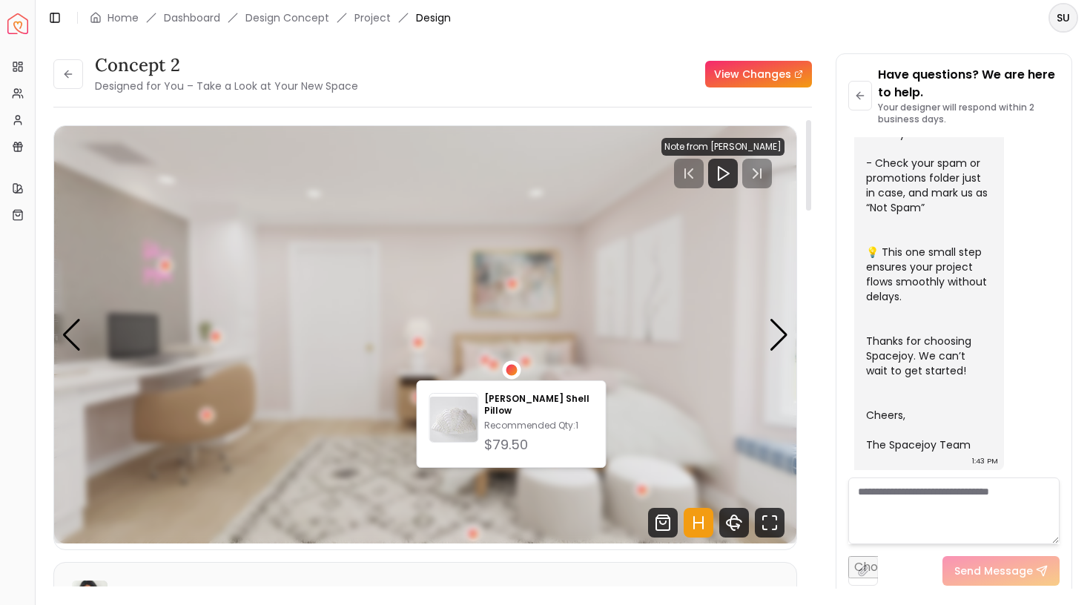
click at [515, 369] on div "2 / 5" at bounding box center [511, 369] width 11 height 11
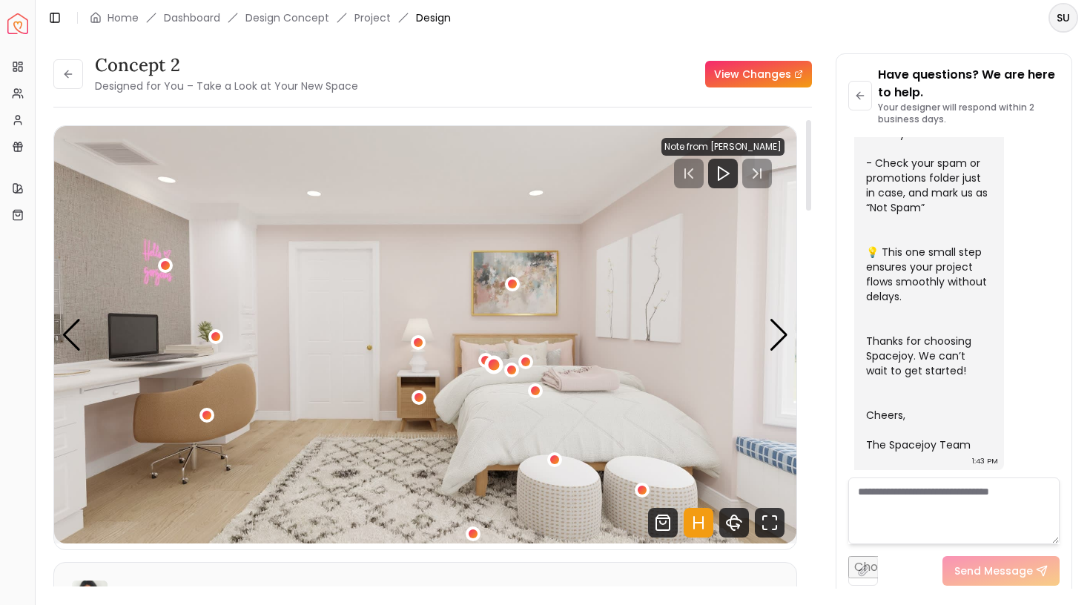
click at [497, 363] on div "2 / 5" at bounding box center [494, 365] width 11 height 11
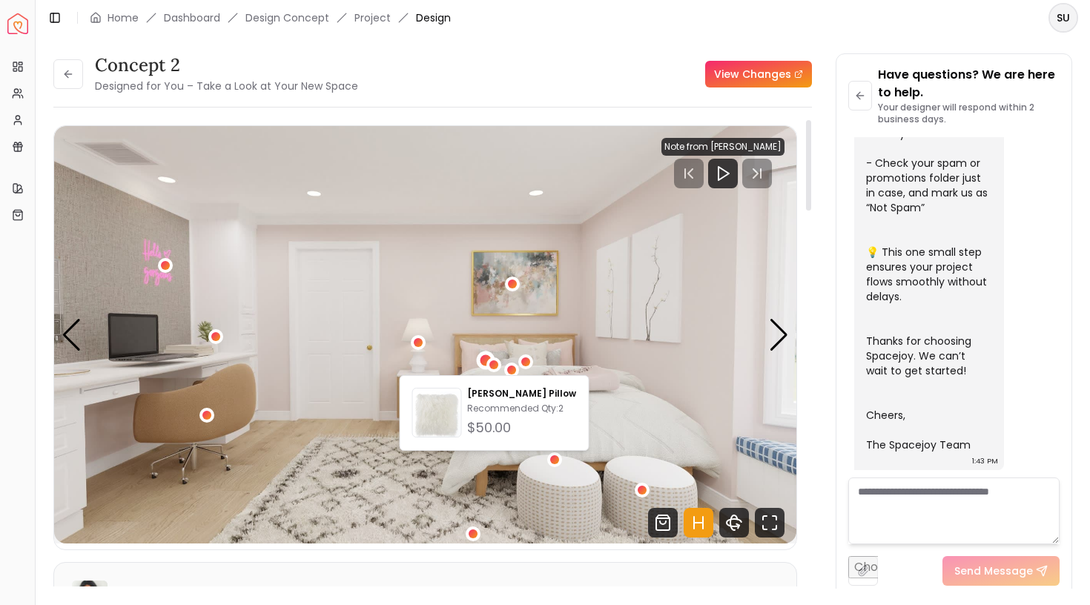
click at [484, 357] on div "2 / 5" at bounding box center [486, 360] width 11 height 11
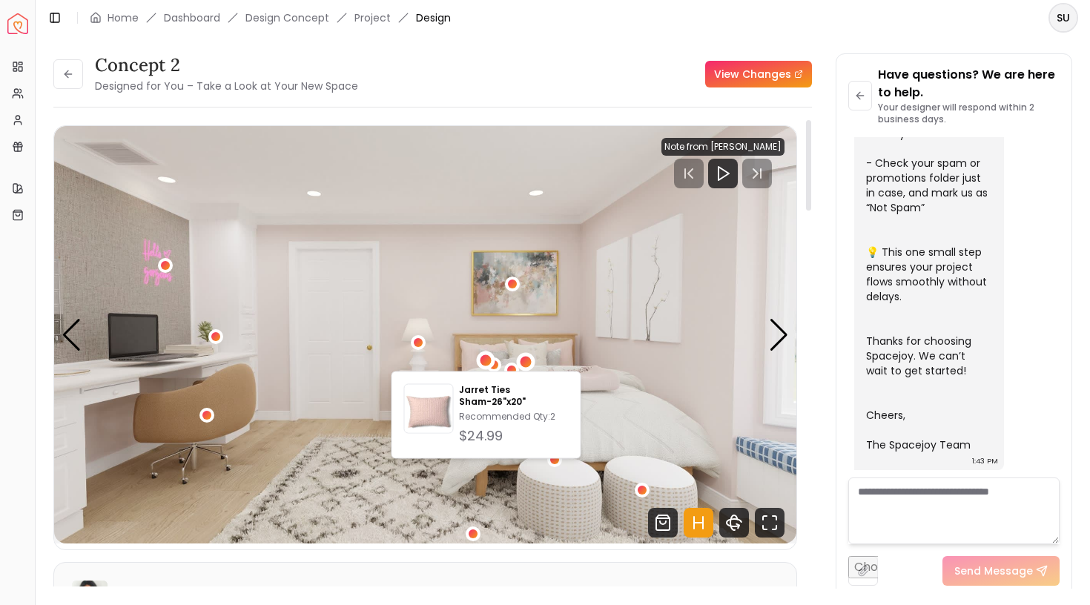
click at [526, 357] on div "2 / 5" at bounding box center [526, 361] width 11 height 11
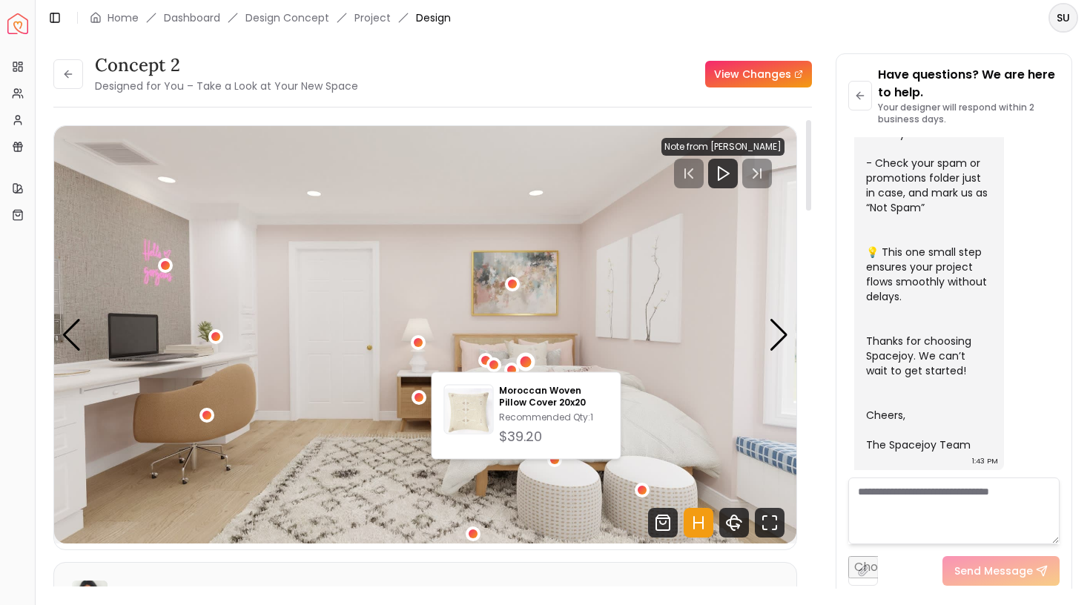
click at [645, 418] on img "2 / 5" at bounding box center [425, 335] width 742 height 418
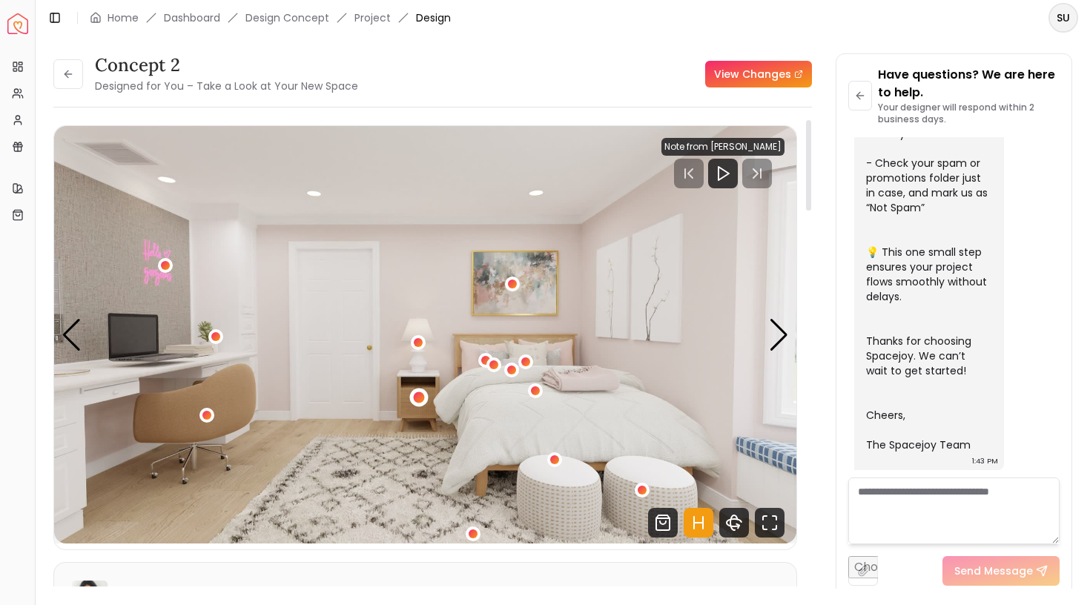
click at [424, 398] on div "2 / 5" at bounding box center [418, 397] width 11 height 11
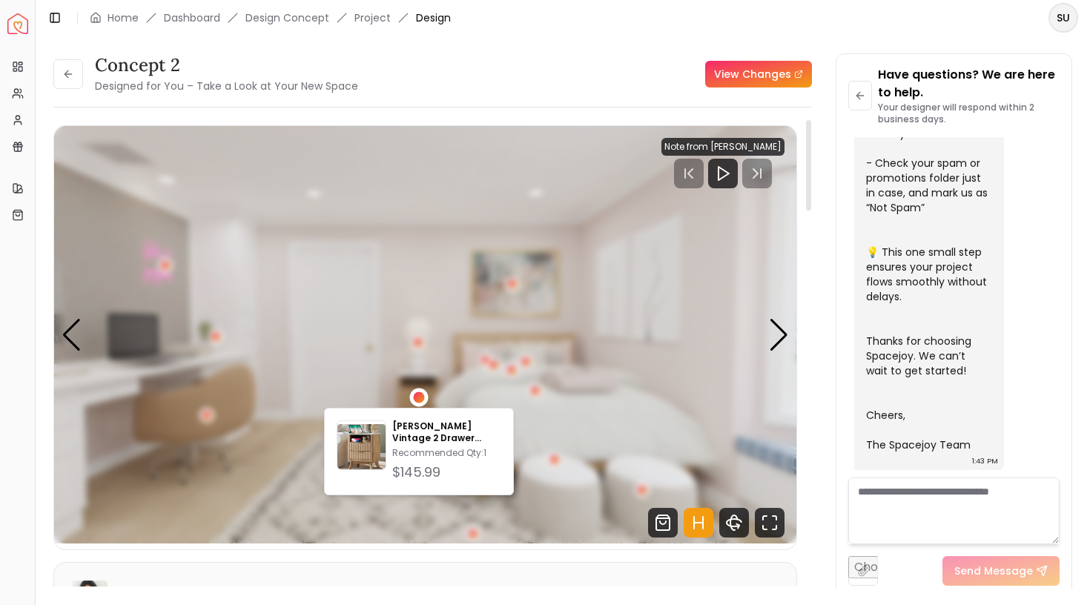
click at [424, 398] on div "2 / 5" at bounding box center [418, 397] width 11 height 11
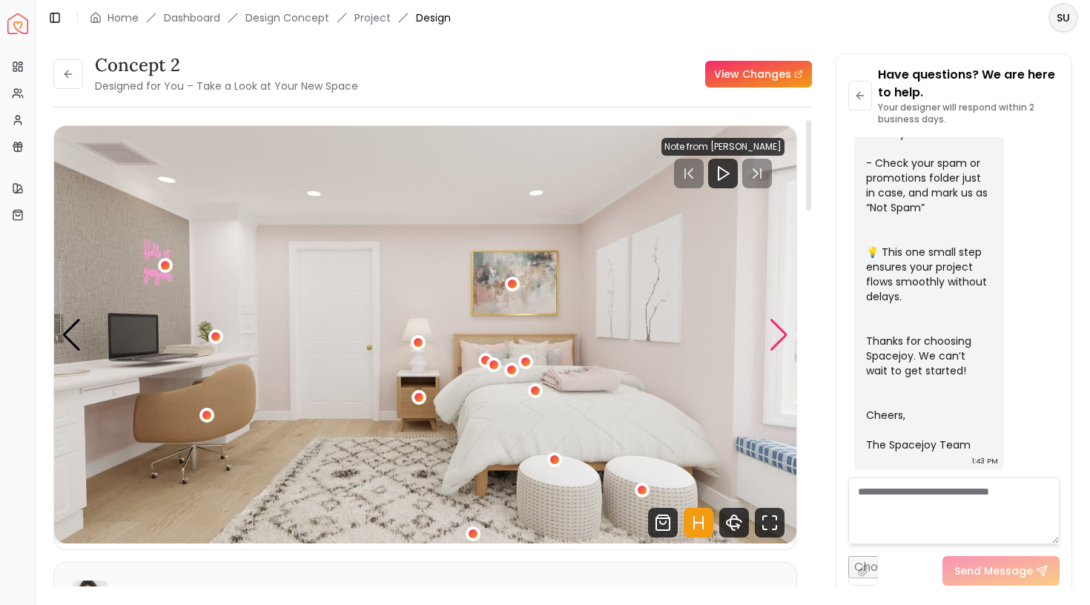
click at [775, 336] on div "Next slide" at bounding box center [779, 335] width 20 height 33
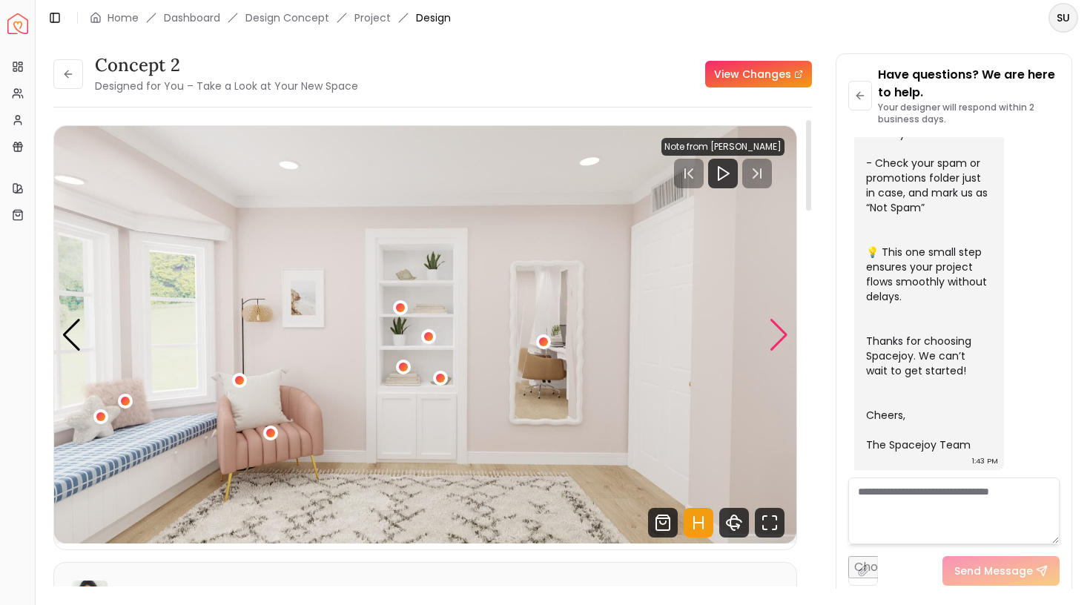
click at [775, 336] on div "Next slide" at bounding box center [779, 335] width 20 height 33
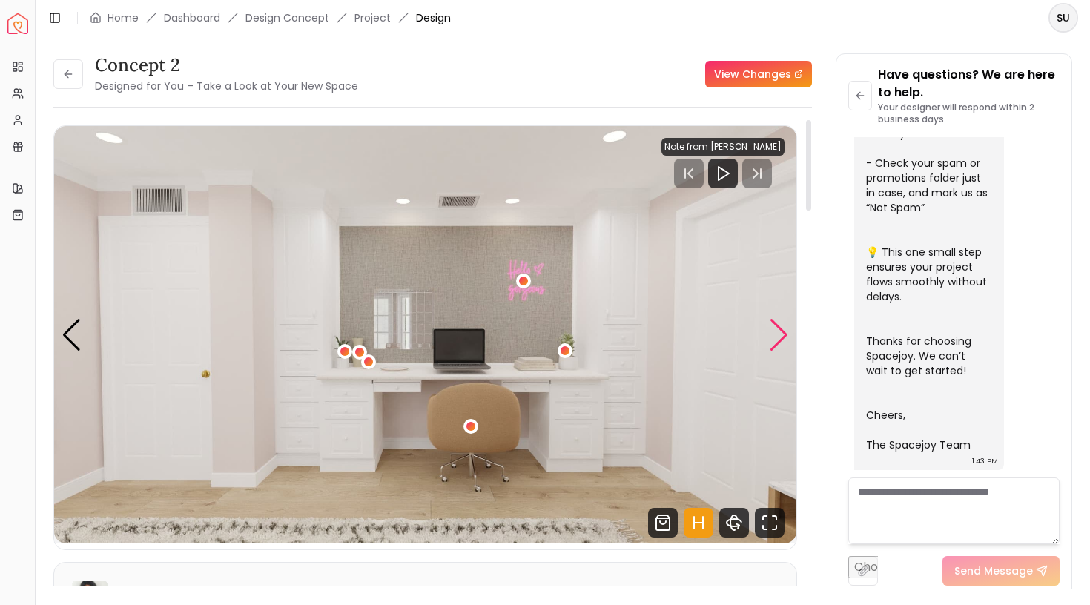
click at [775, 336] on div "Next slide" at bounding box center [779, 335] width 20 height 33
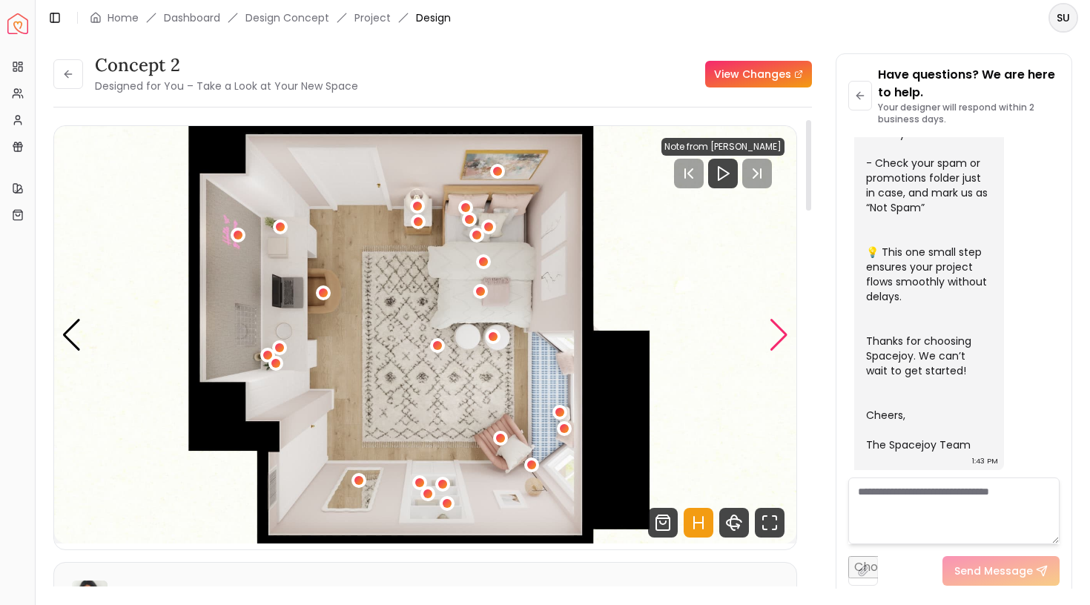
click at [775, 336] on div "Next slide" at bounding box center [779, 335] width 20 height 33
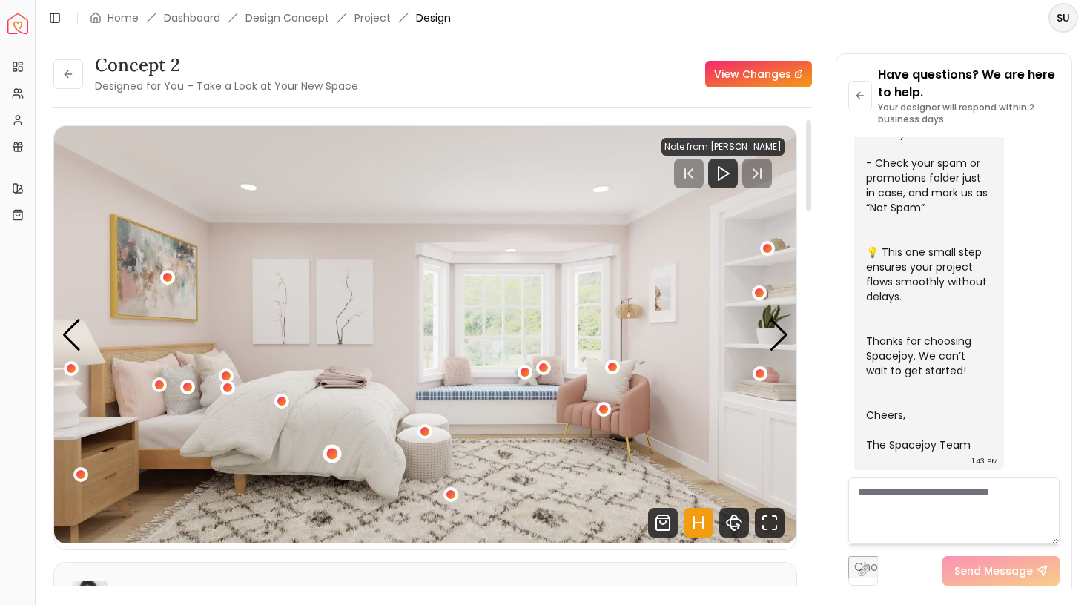
click at [332, 450] on div "1 / 5" at bounding box center [332, 453] width 11 height 11
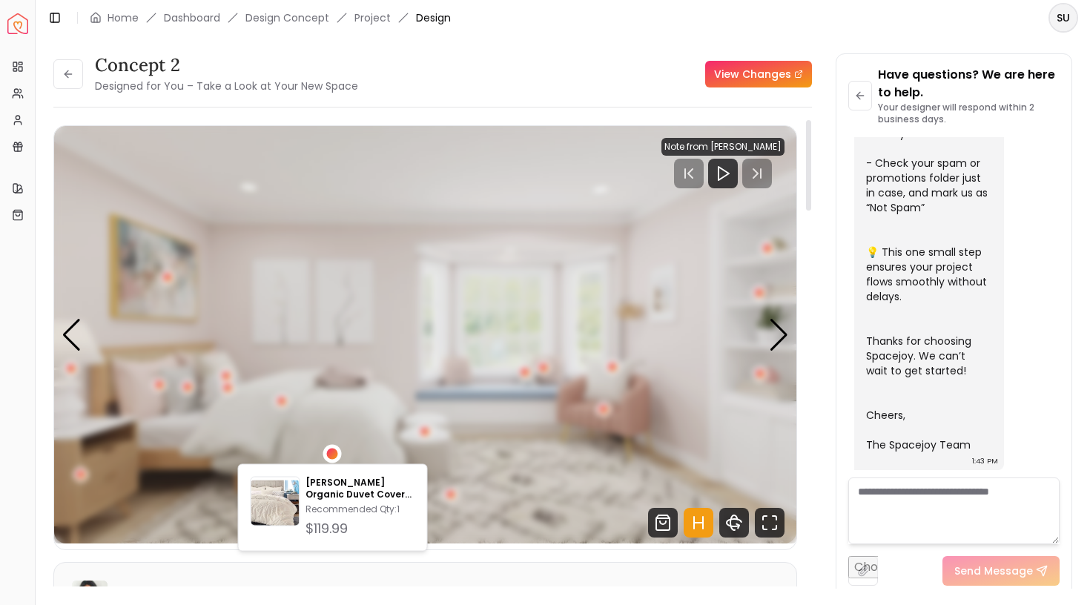
click at [332, 450] on div "1 / 5" at bounding box center [332, 453] width 11 height 11
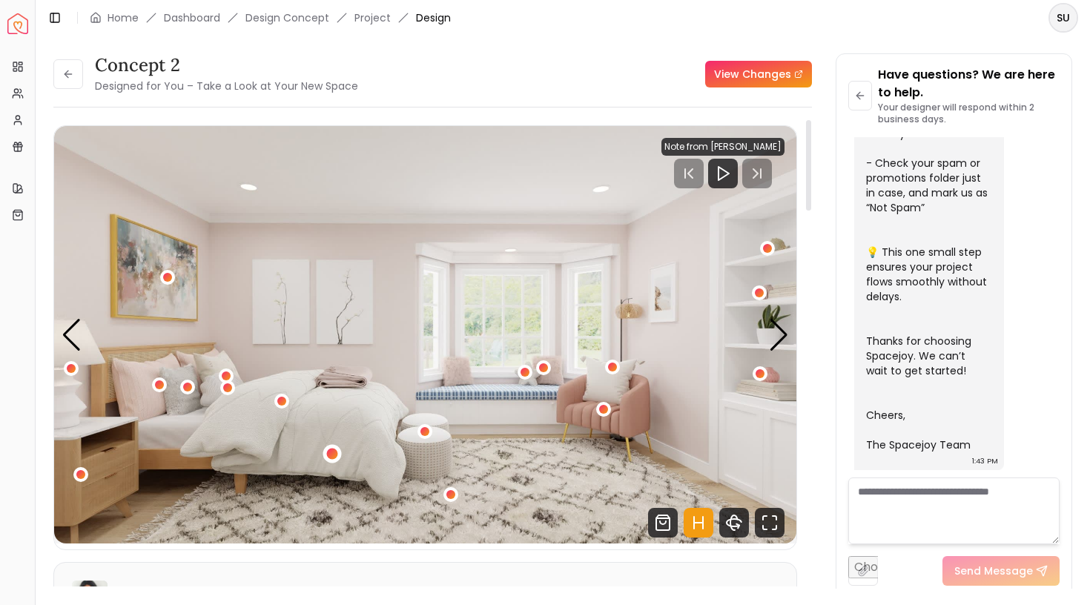
click at [338, 456] on div "1 / 5" at bounding box center [332, 453] width 19 height 19
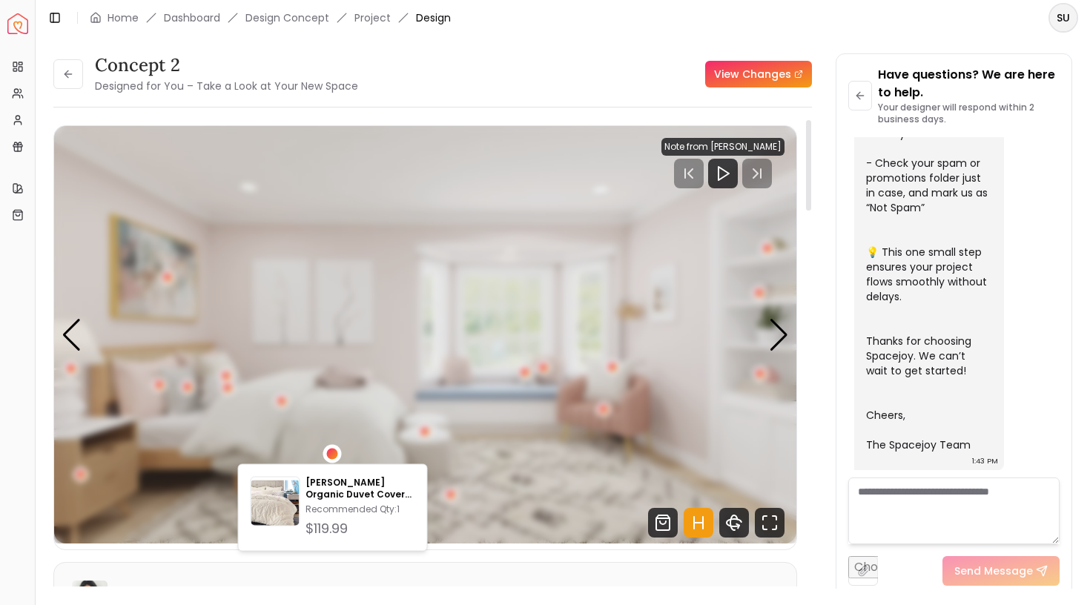
click at [338, 456] on div "1 / 5" at bounding box center [332, 453] width 19 height 19
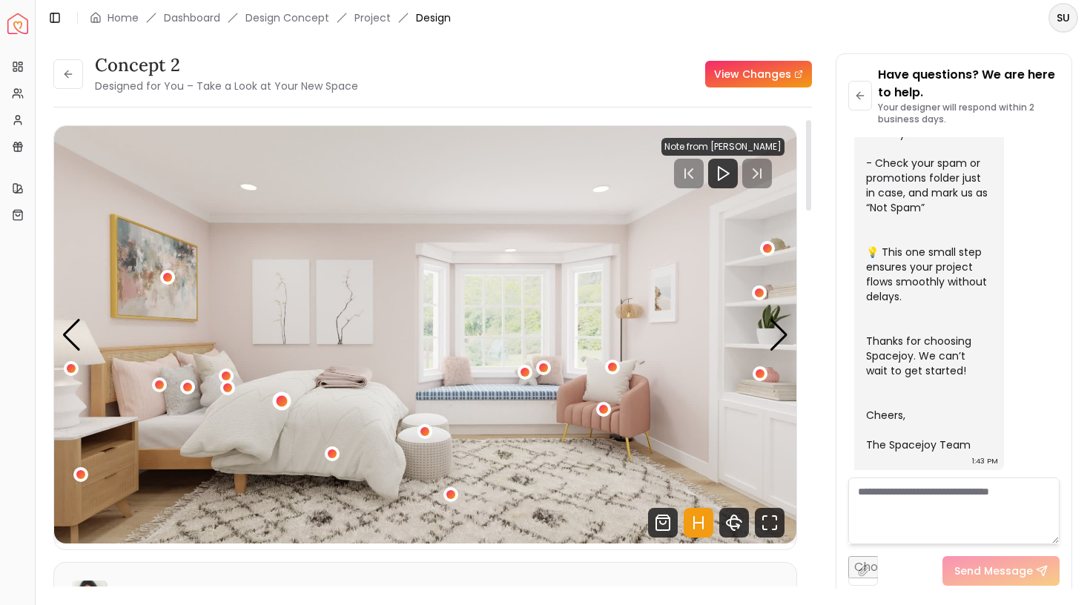
click at [282, 399] on div "1 / 5" at bounding box center [281, 401] width 11 height 11
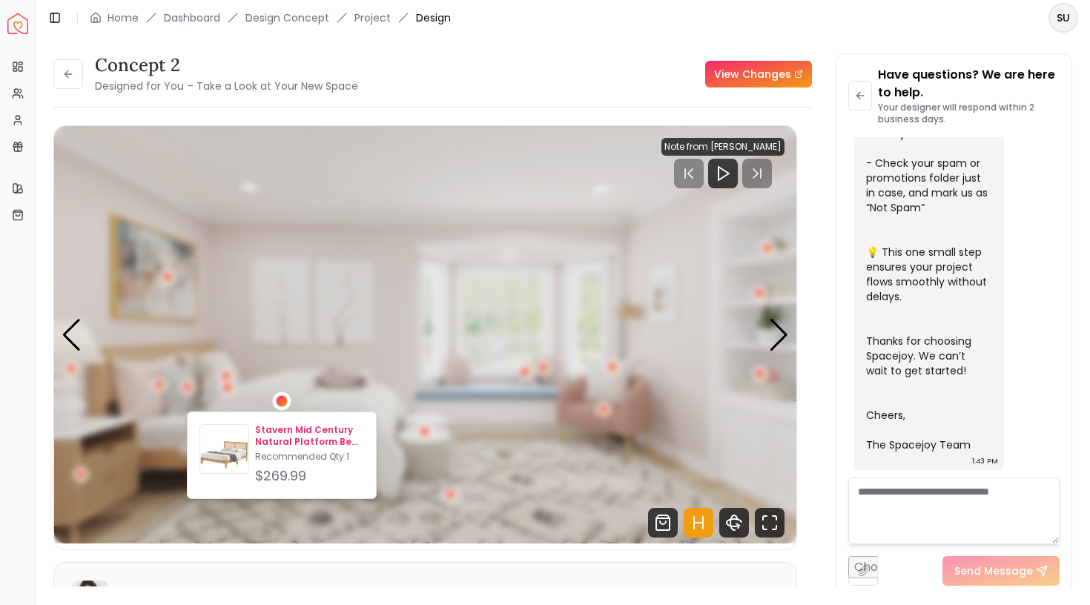
click at [283, 432] on p "Stavern Mid Century Natural Platform Bed Queen" at bounding box center [309, 436] width 109 height 24
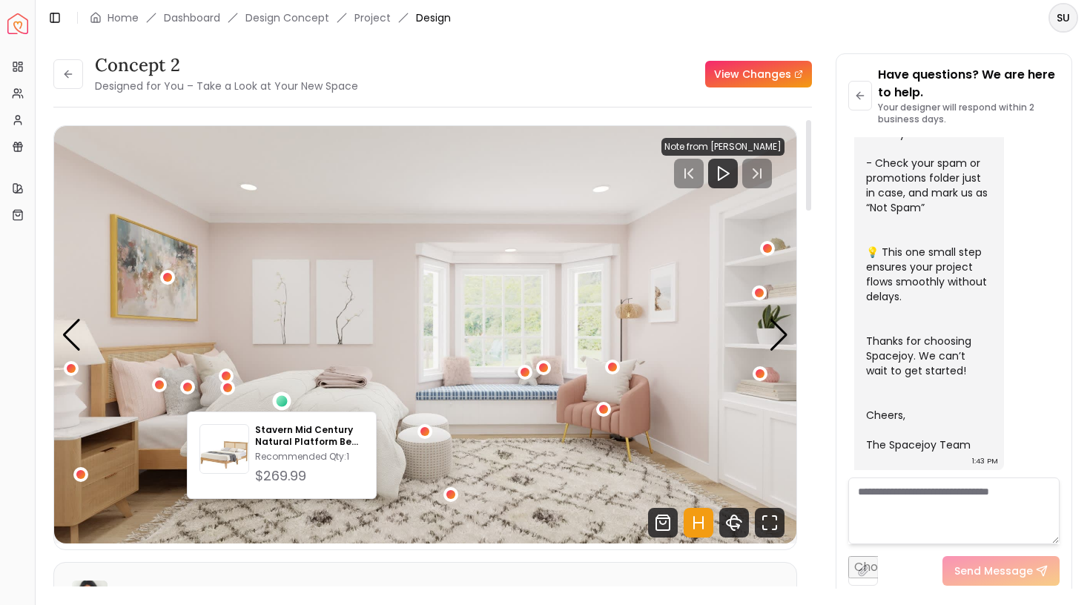
click at [403, 352] on img "1 / 5" at bounding box center [425, 335] width 742 height 418
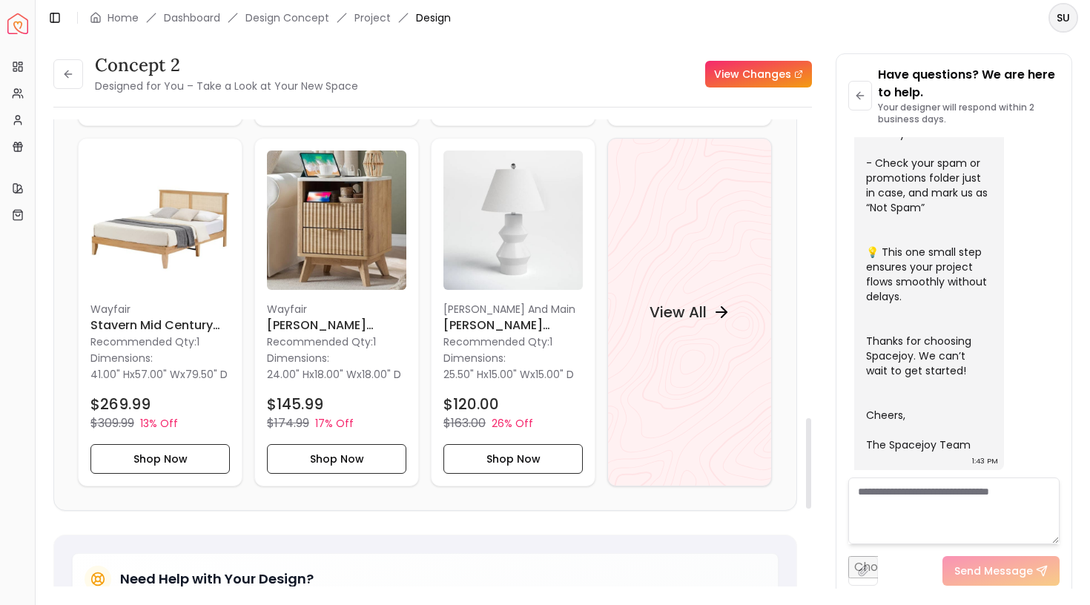
scroll to position [1543, 0]
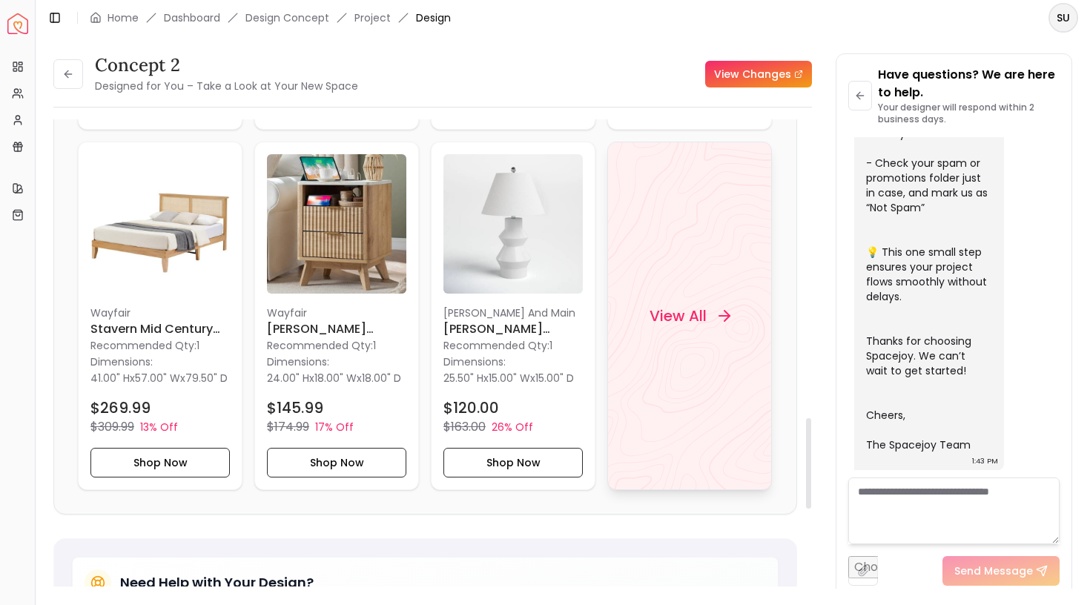
click at [682, 326] on h4 "View All" at bounding box center [678, 316] width 57 height 21
